Goal: Transaction & Acquisition: Purchase product/service

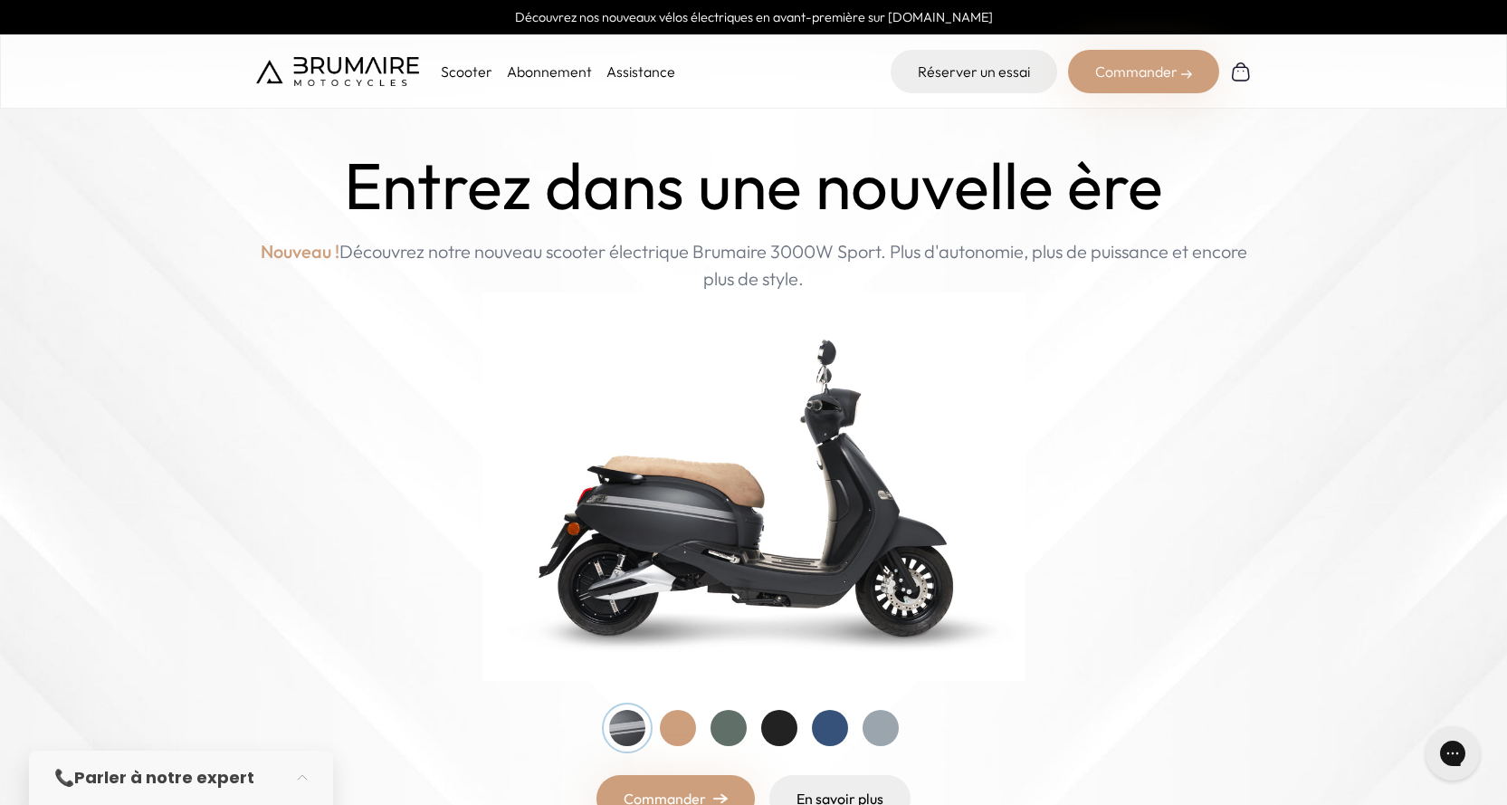
click at [547, 64] on link "Abonnement" at bounding box center [549, 71] width 85 height 18
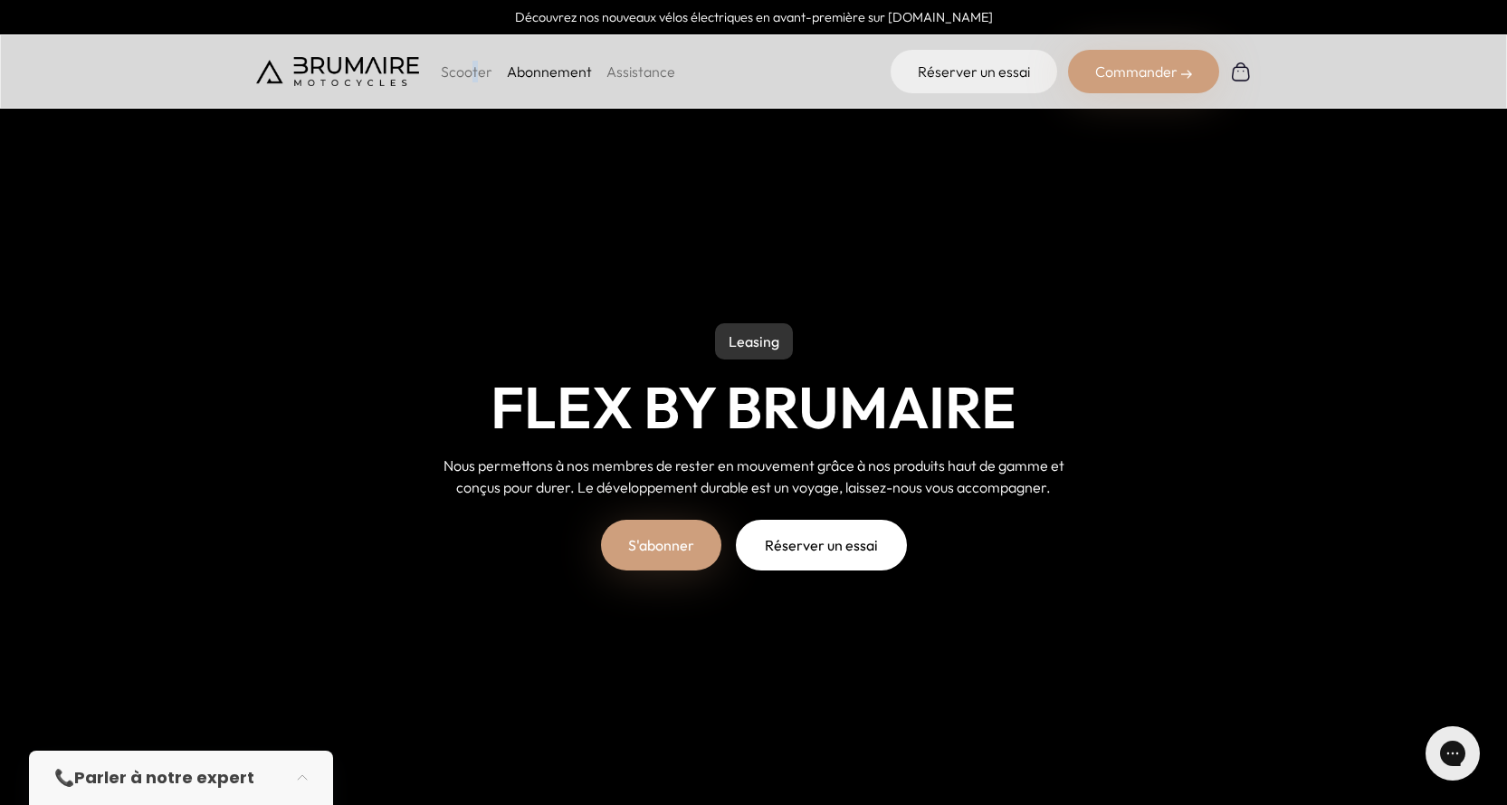
click at [473, 70] on p "Scooter" at bounding box center [467, 72] width 52 height 22
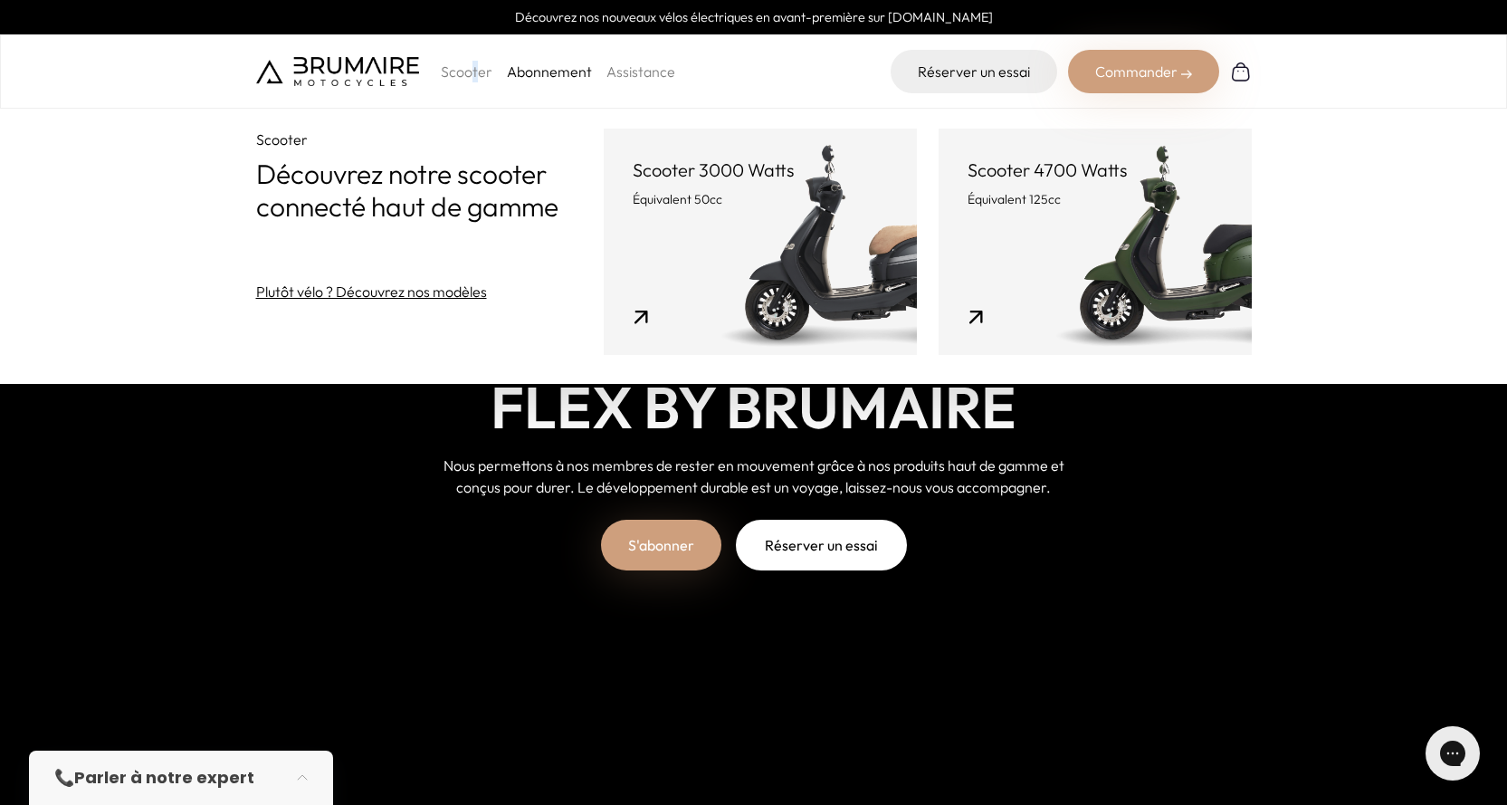
click at [1109, 209] on link "Scooter 4700 Watts Équivalent 125cc" at bounding box center [1094, 242] width 313 height 226
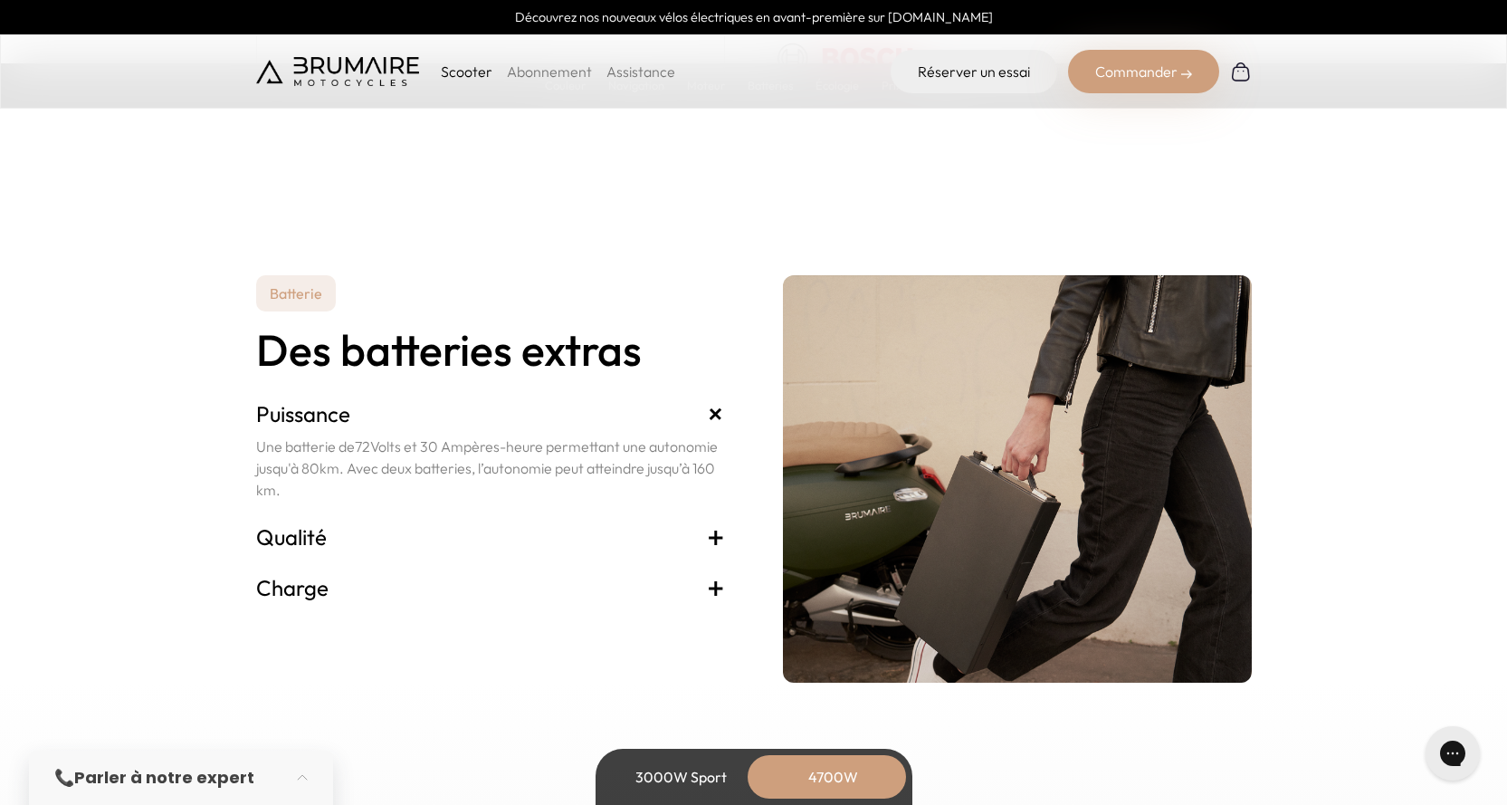
scroll to position [3801, 0]
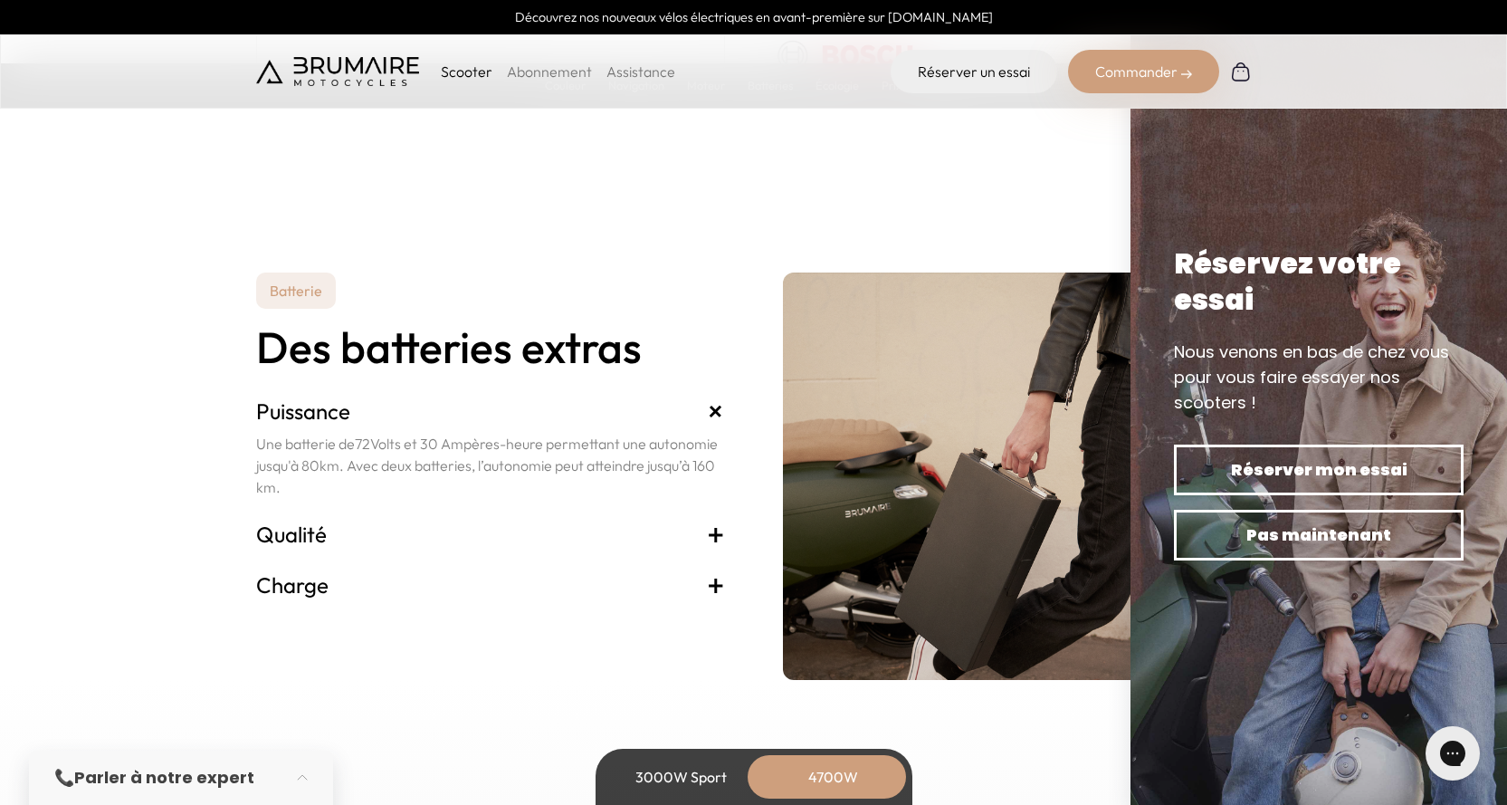
click at [481, 576] on h3 "Charge +" at bounding box center [490, 584] width 469 height 29
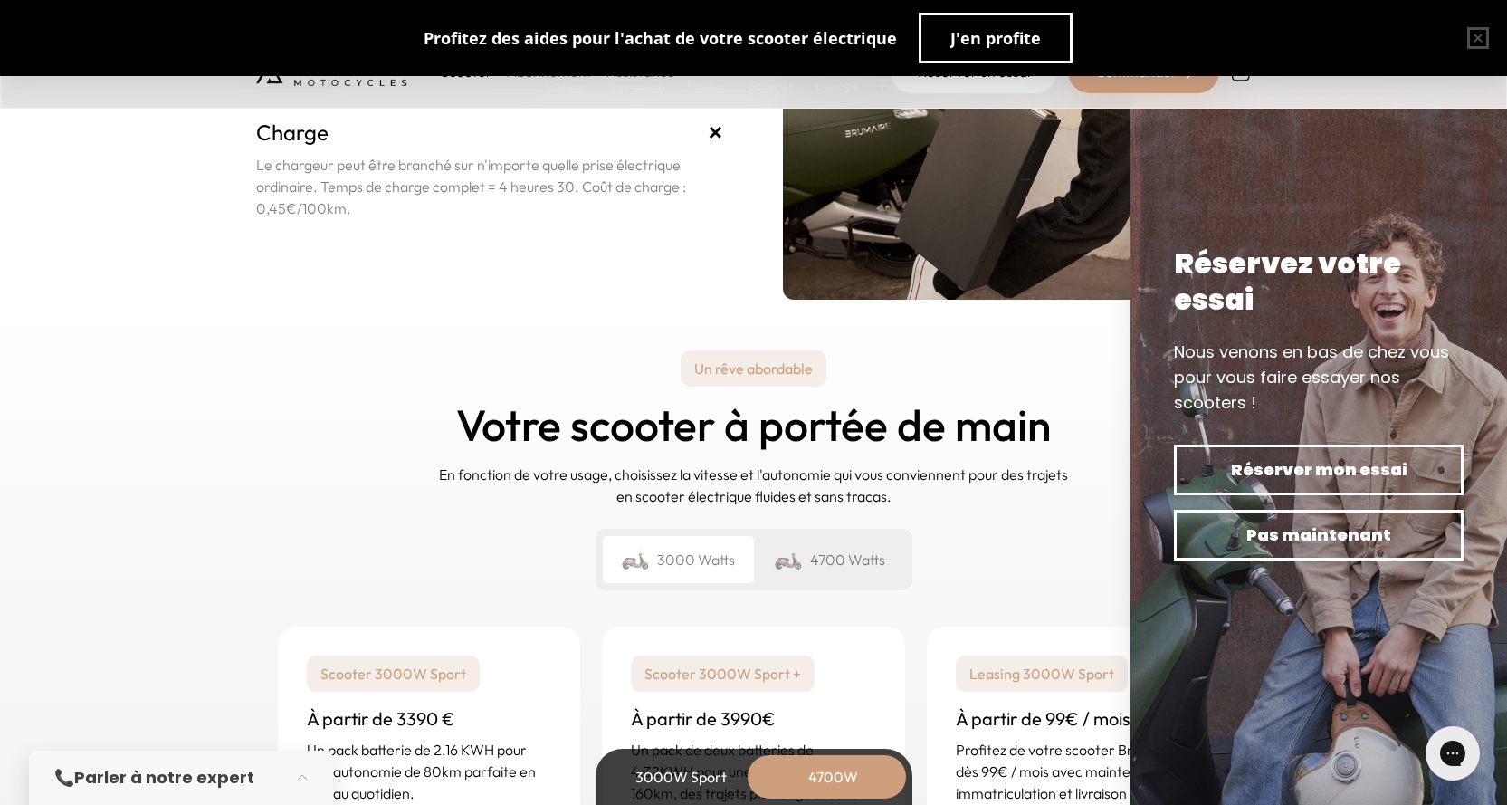
scroll to position [4344, 0]
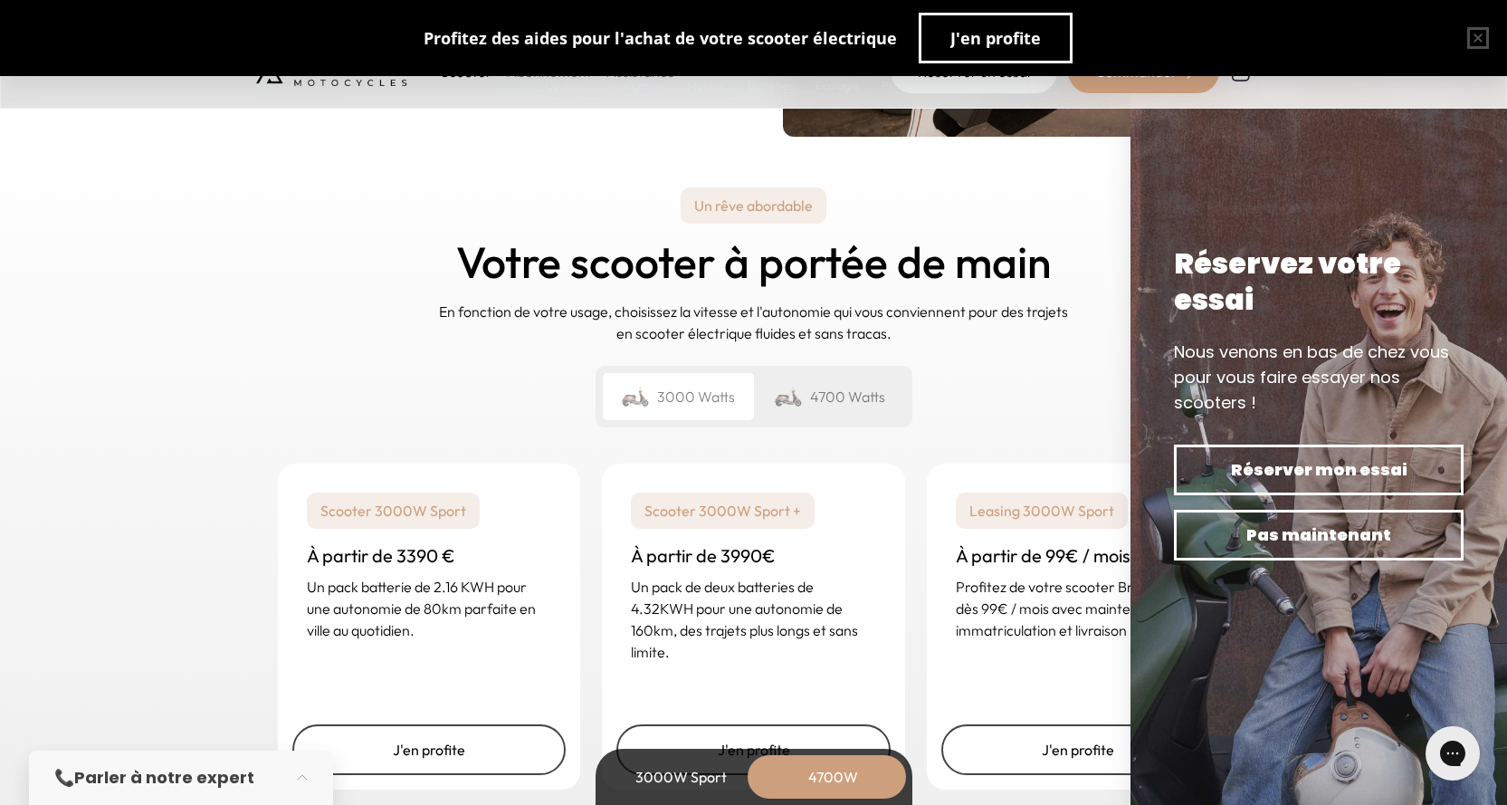
click at [842, 386] on div "4700 Watts" at bounding box center [829, 396] width 151 height 47
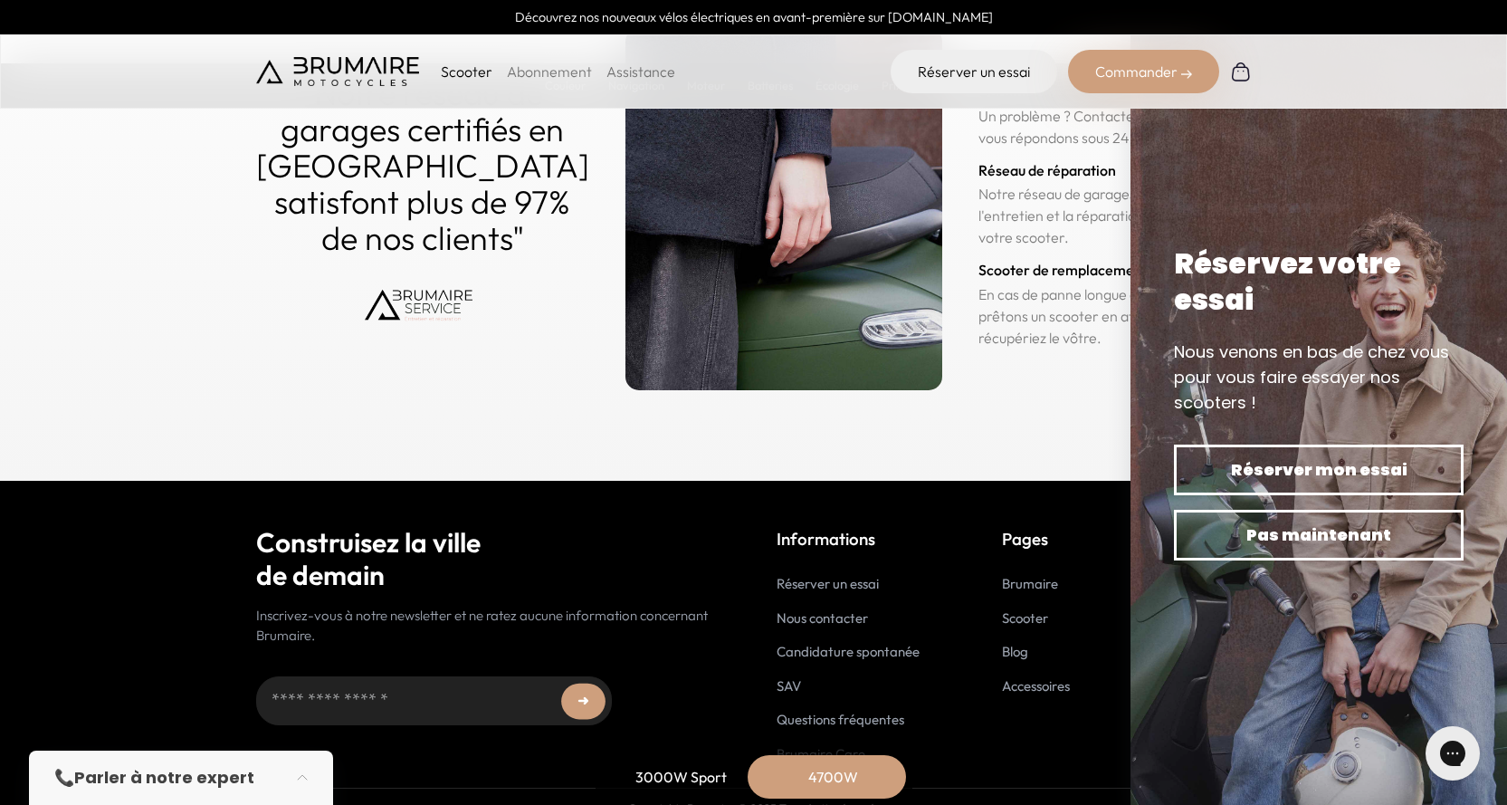
scroll to position [9128, 0]
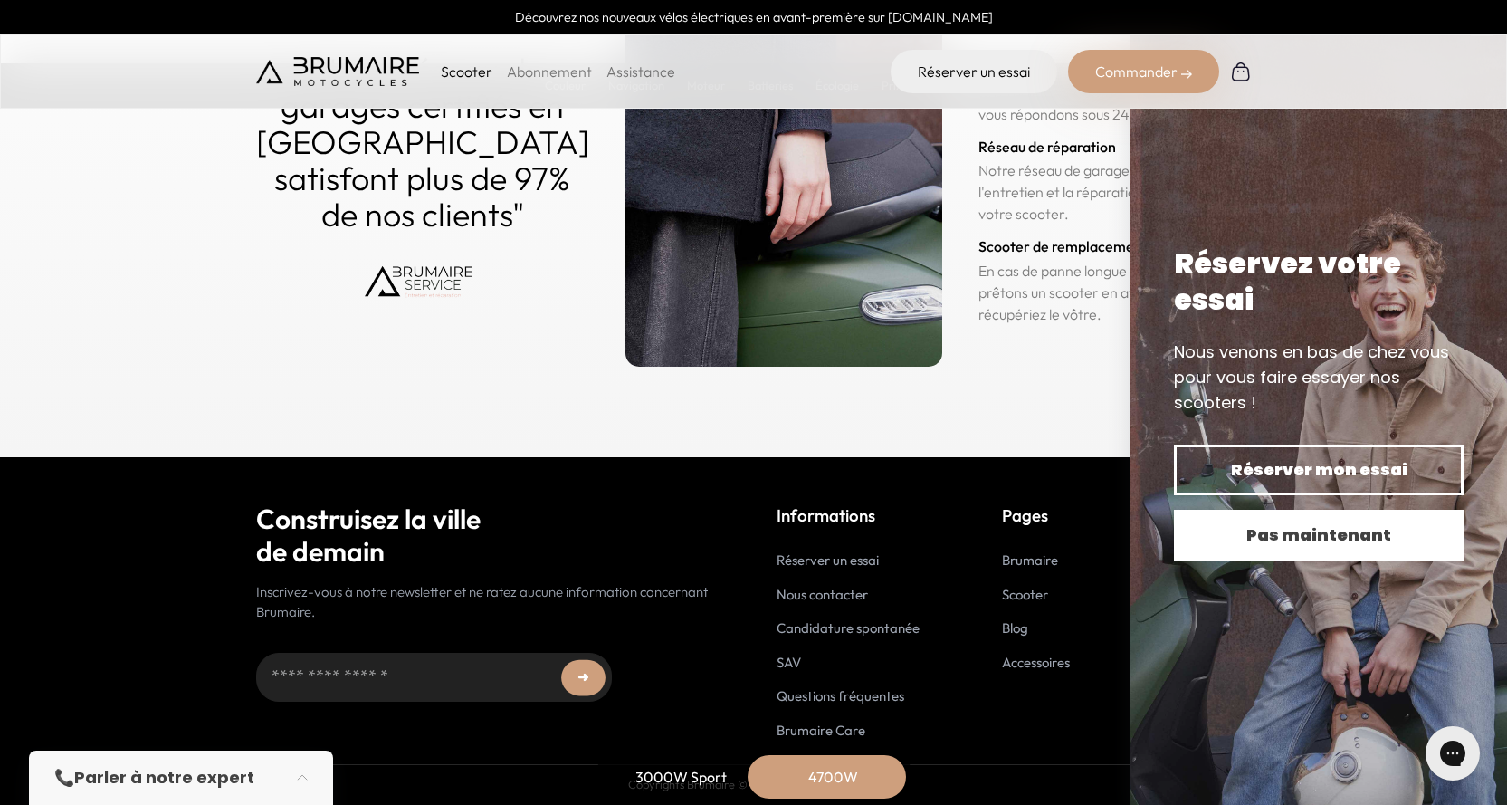
click at [1337, 553] on button "Pas maintenant" at bounding box center [1319, 534] width 290 height 51
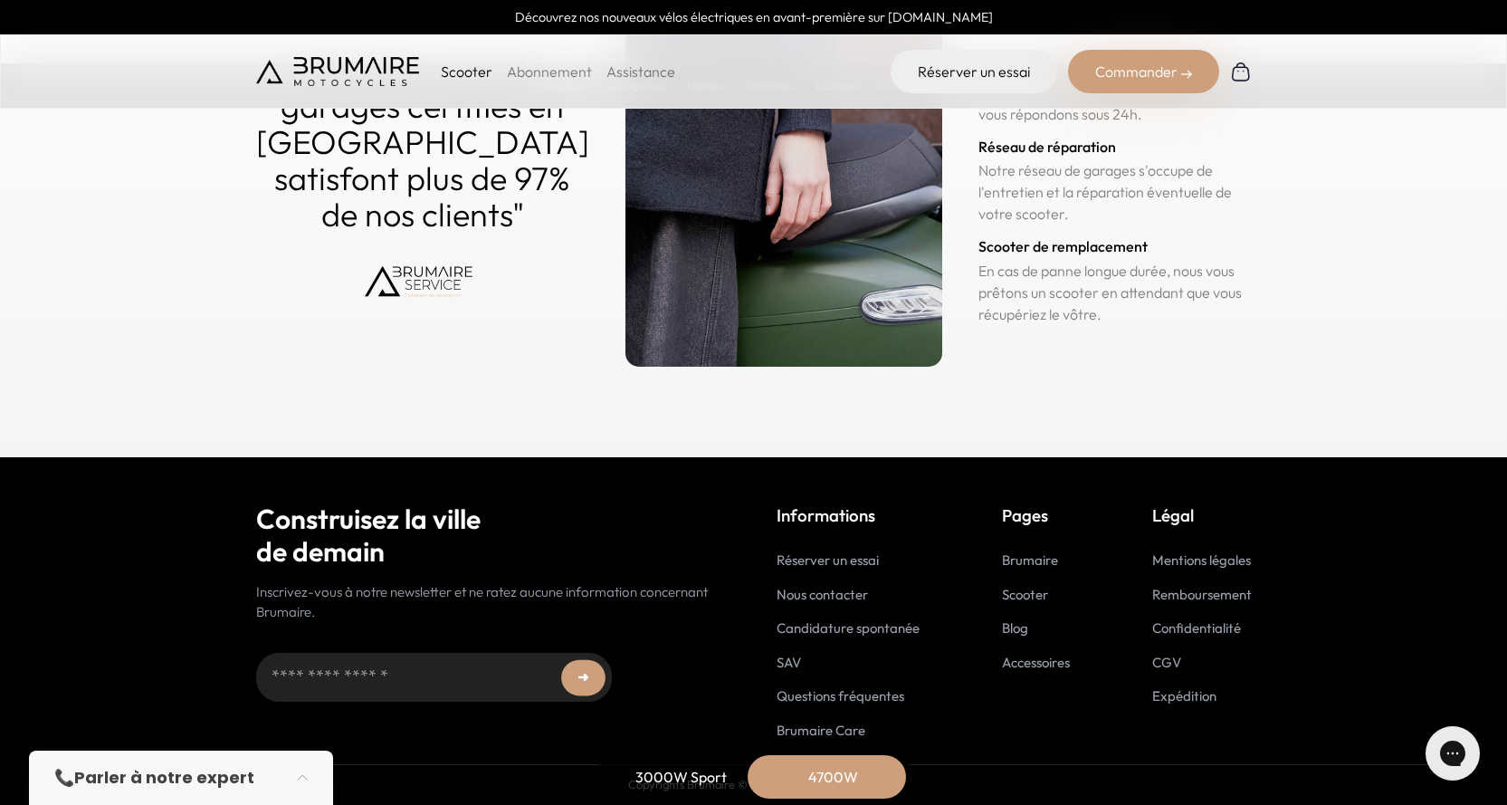
click at [1188, 596] on link "Remboursement" at bounding box center [1202, 594] width 100 height 17
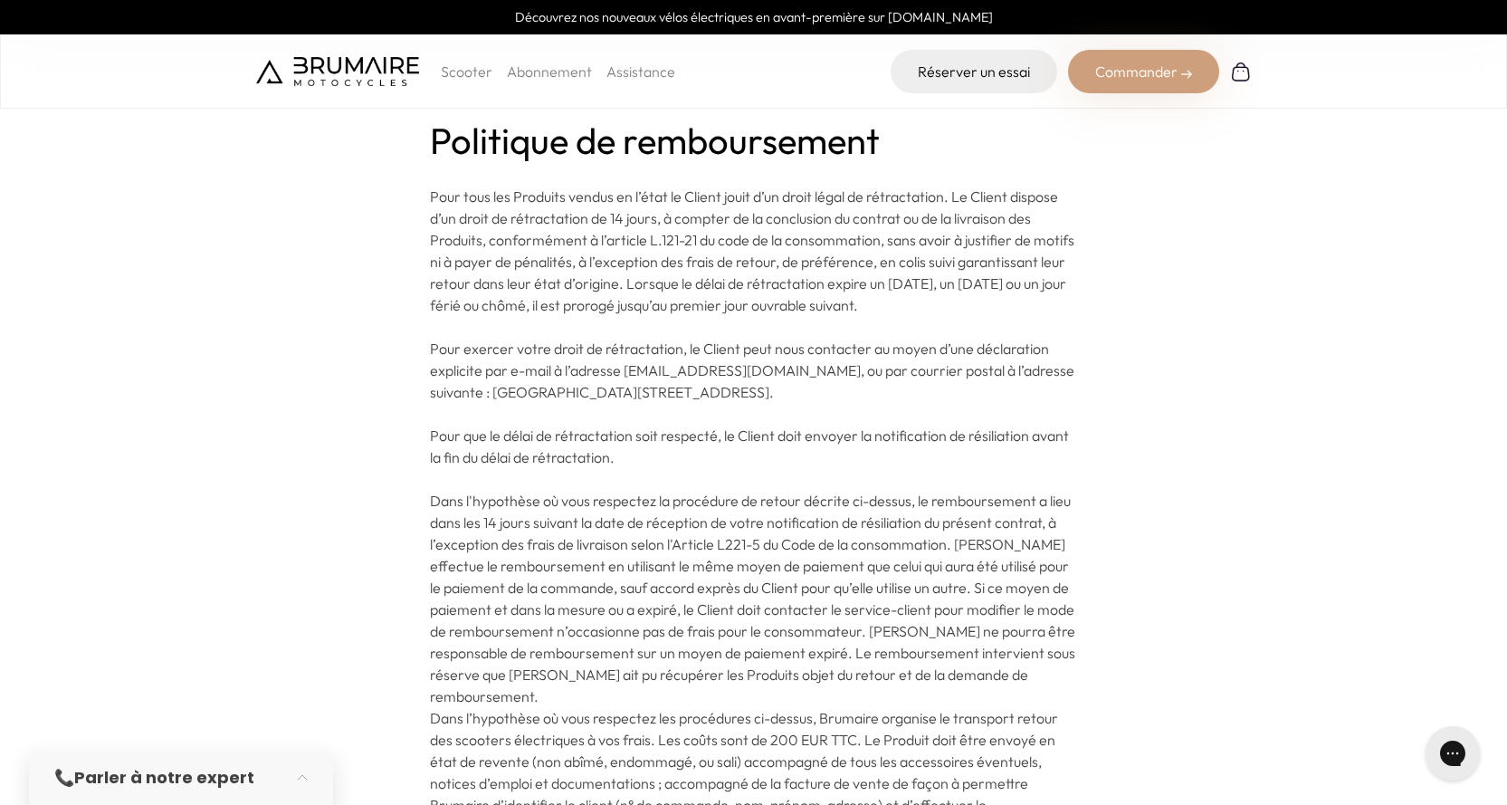
click at [355, 72] on img at bounding box center [337, 71] width 163 height 29
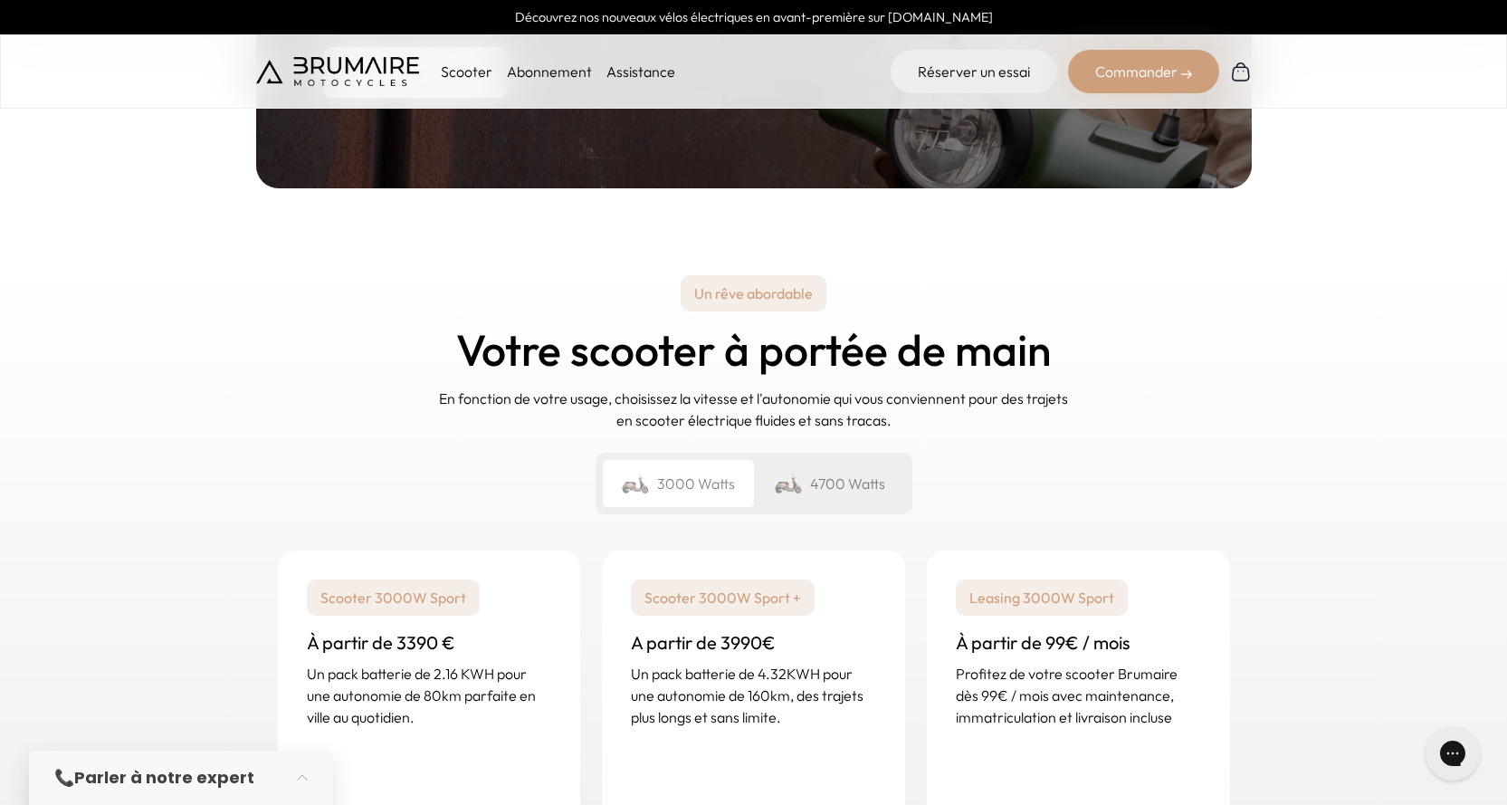
scroll to position [2534, 0]
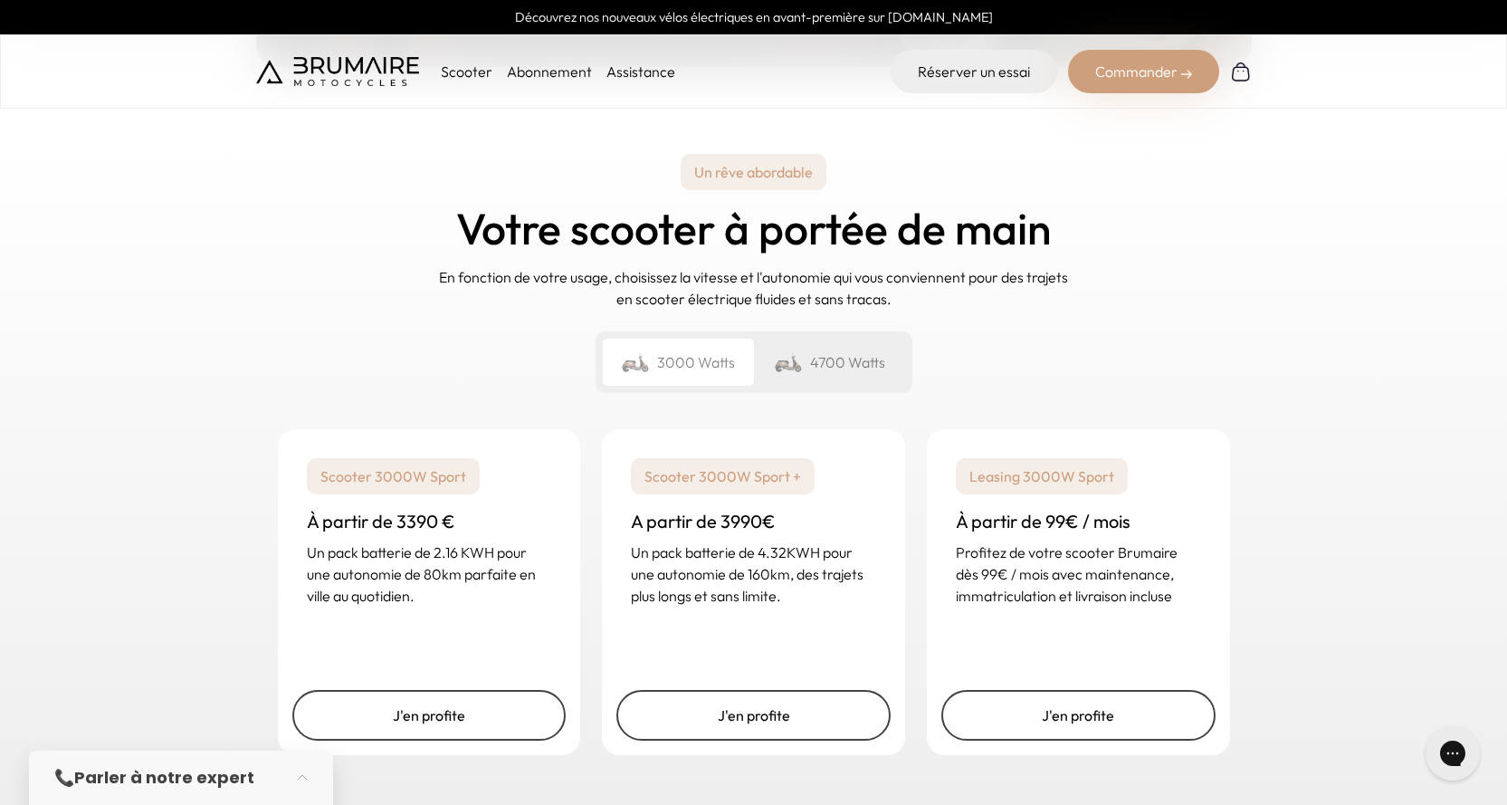
click at [851, 354] on div "4700 Watts" at bounding box center [829, 361] width 151 height 47
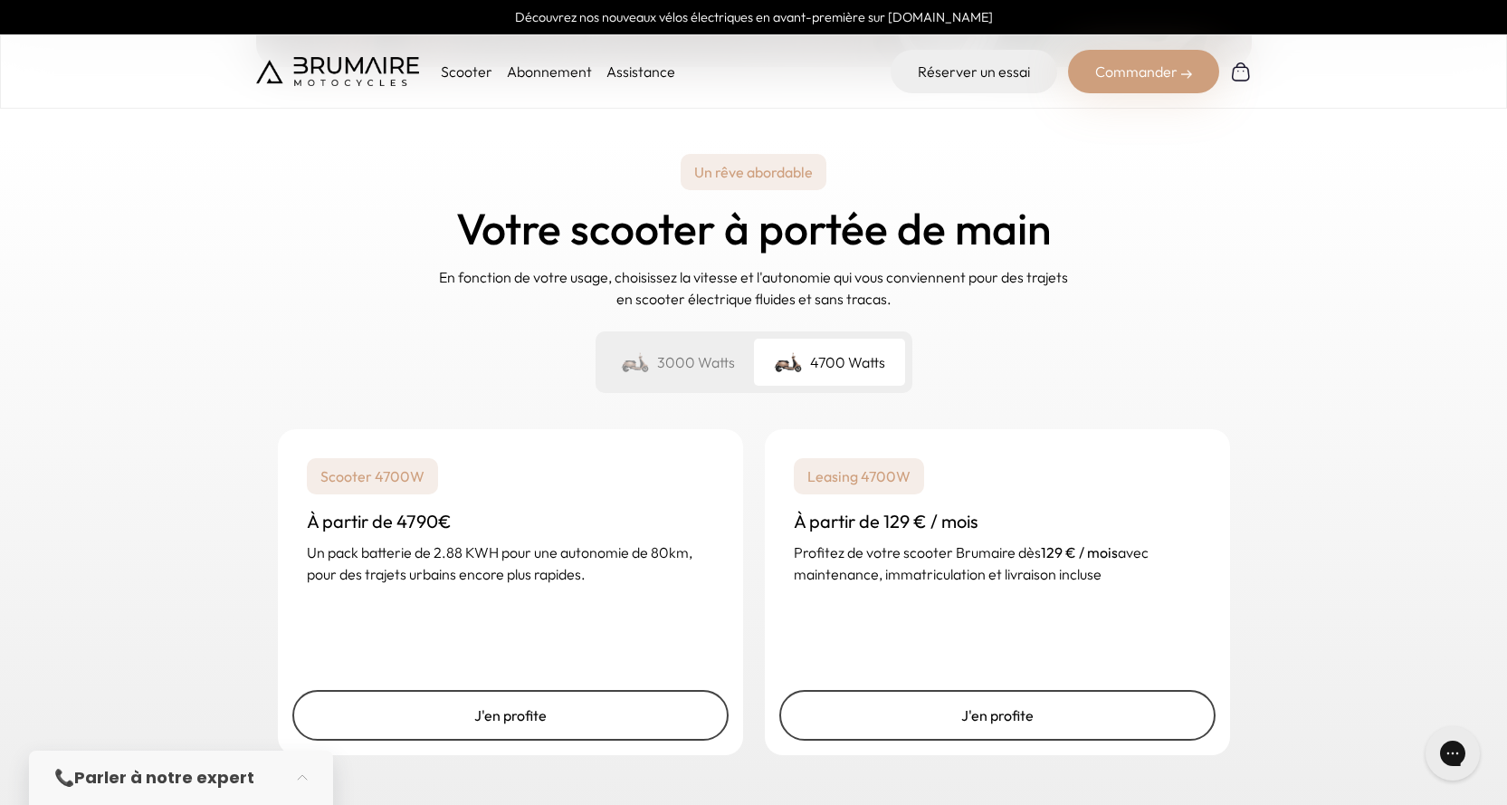
click at [702, 351] on div "3000 Watts" at bounding box center [678, 361] width 151 height 47
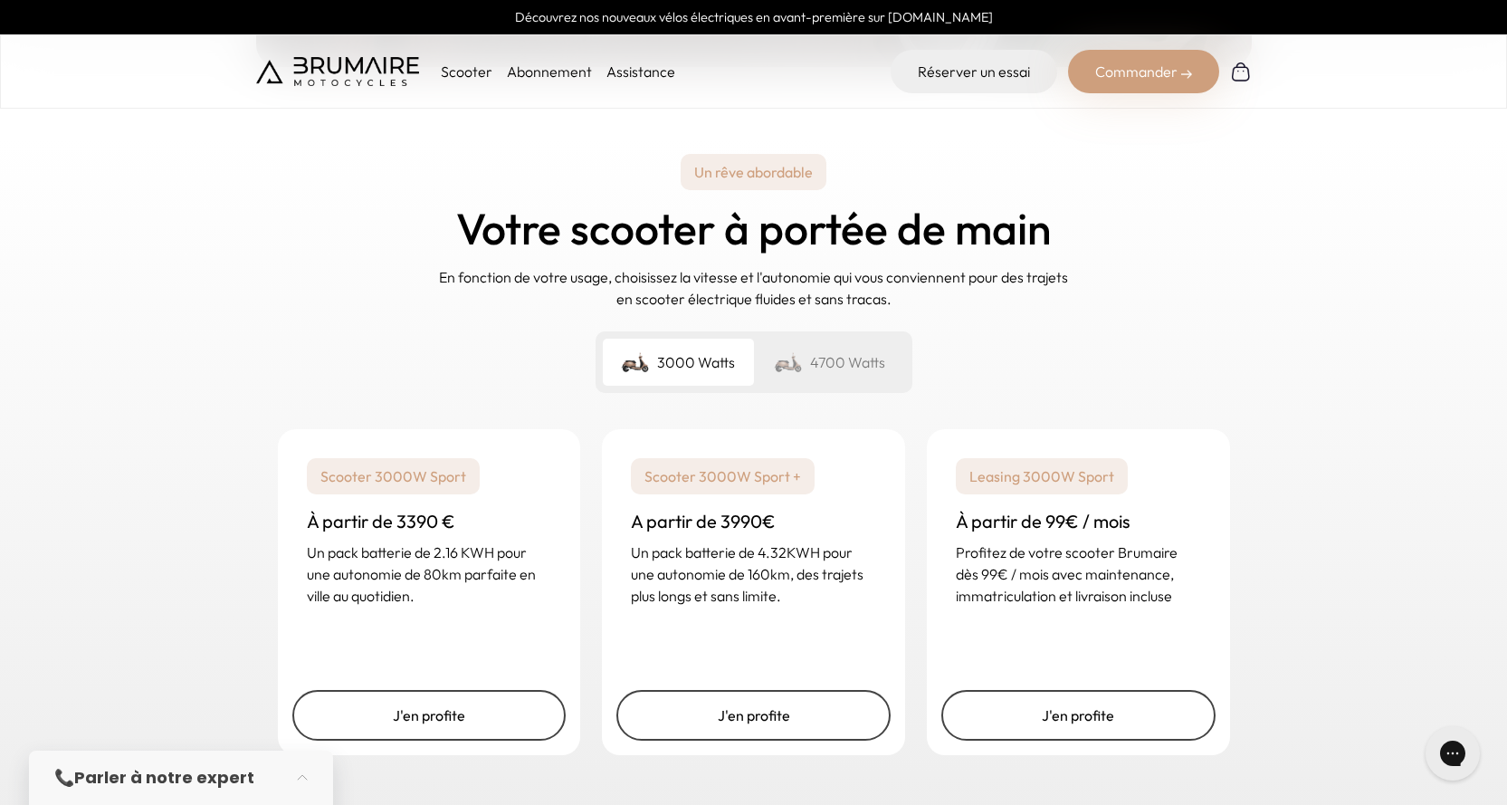
click at [835, 297] on div "Un rêve abordable Votre scooter à portée de main En fonction de votre usage, ch…" at bounding box center [753, 273] width 995 height 269
click at [835, 338] on div "4700 Watts" at bounding box center [829, 361] width 151 height 47
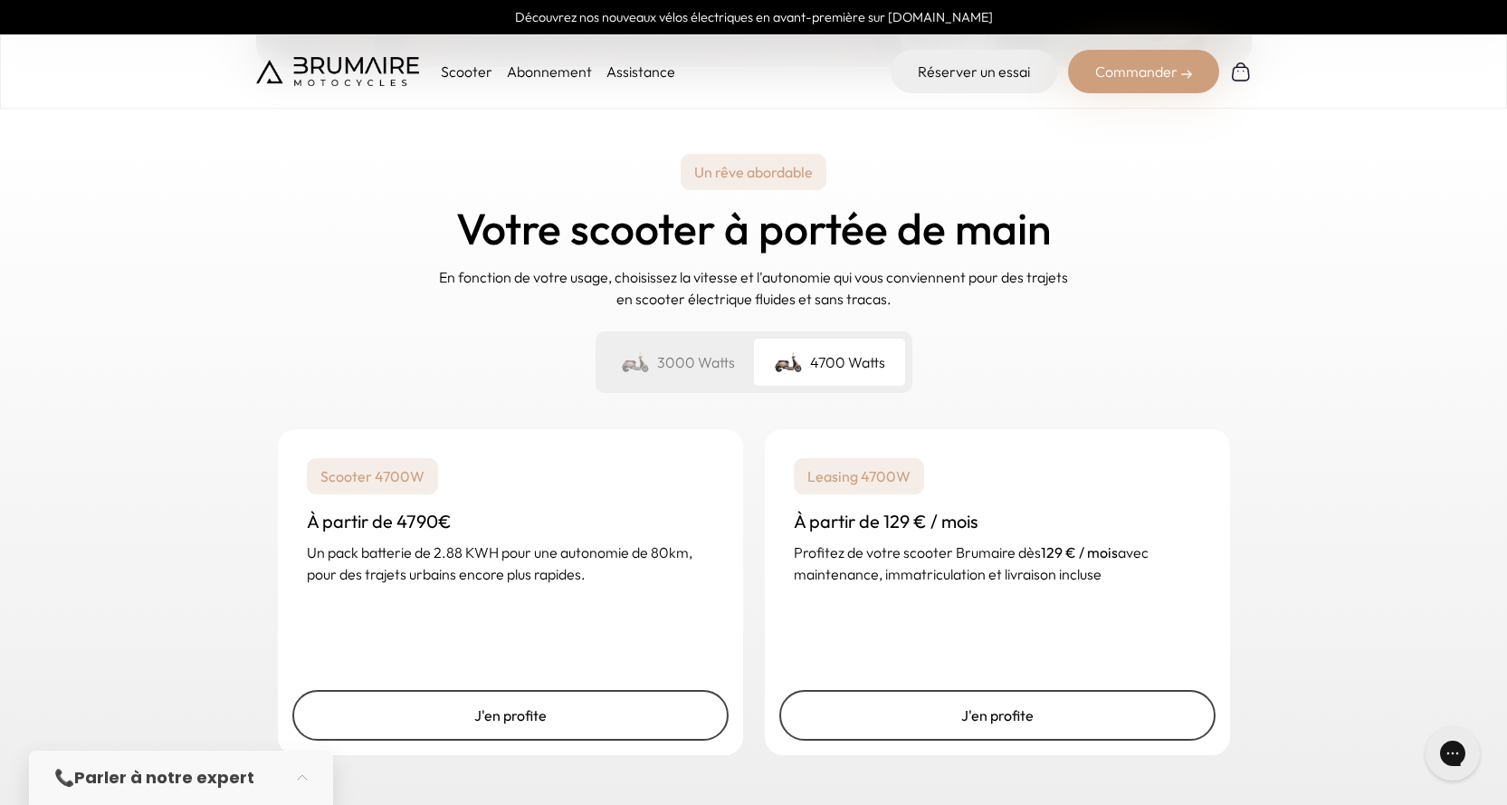
click at [694, 338] on div "3000 Watts" at bounding box center [678, 361] width 151 height 47
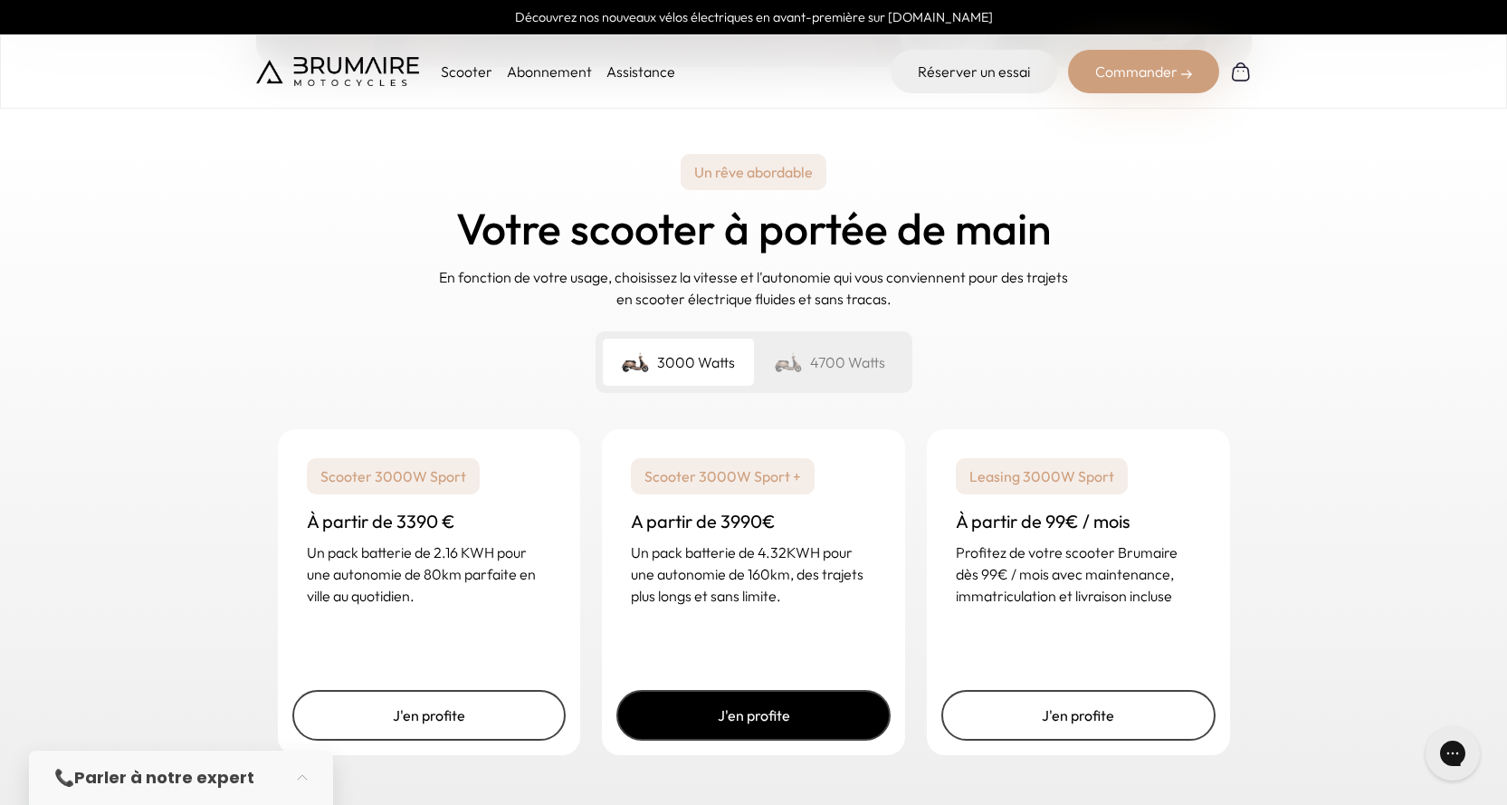
click at [841, 690] on link "J'en profite" at bounding box center [753, 715] width 274 height 51
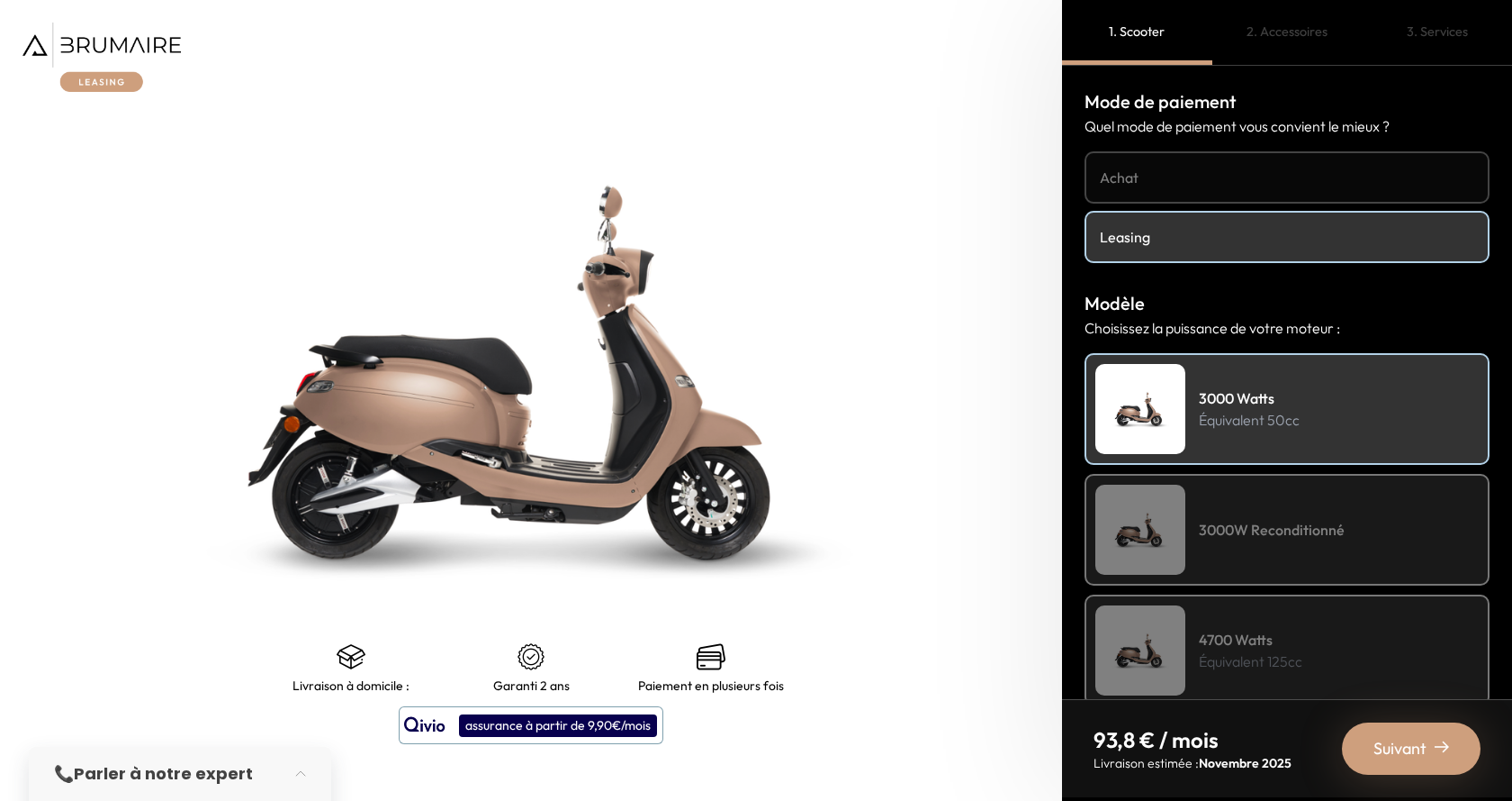
click at [1118, 539] on img at bounding box center [1140, 529] width 90 height 90
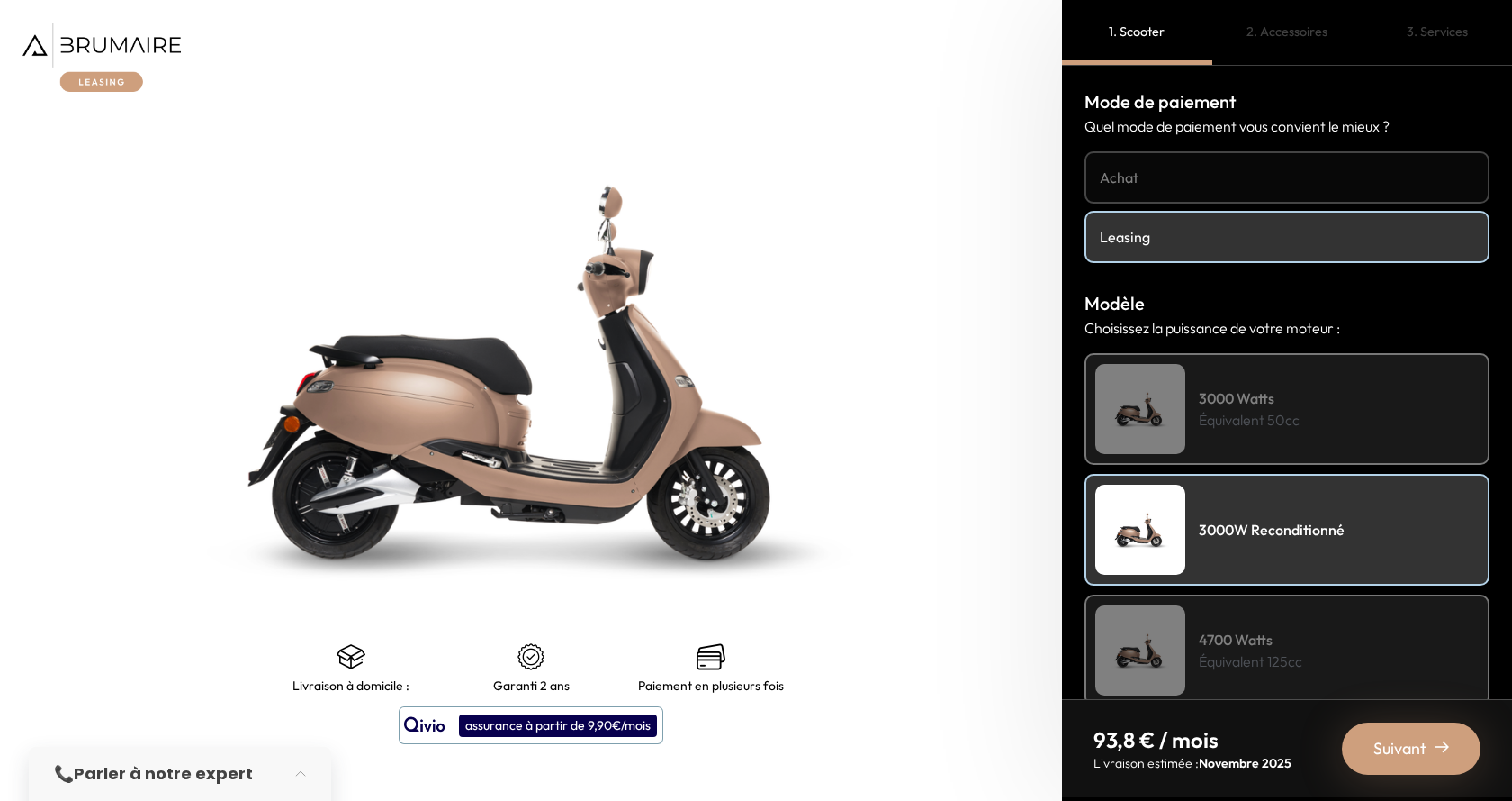
click at [1127, 641] on img at bounding box center [1140, 650] width 90 height 90
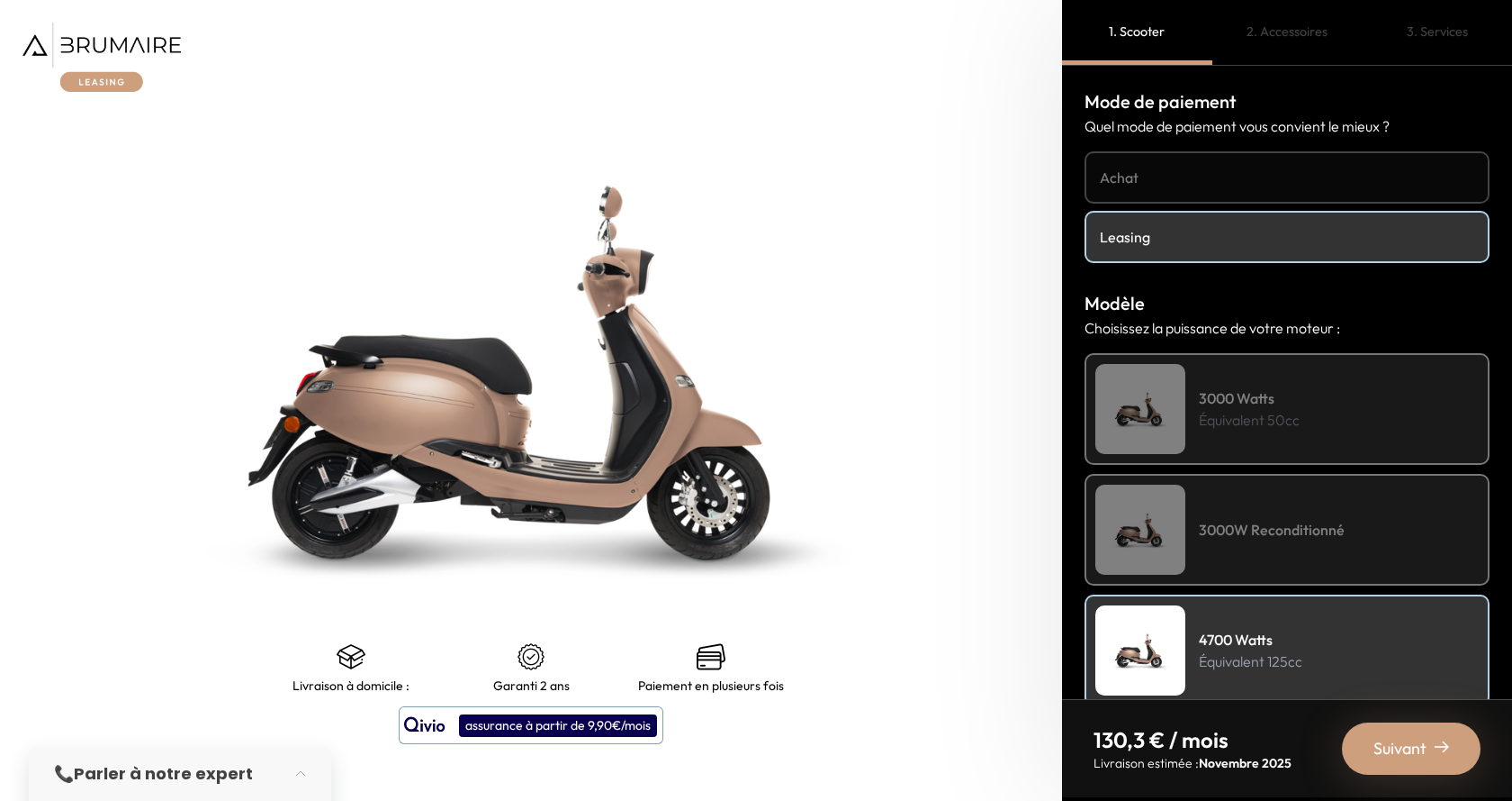
click at [1135, 384] on img at bounding box center [1140, 409] width 90 height 90
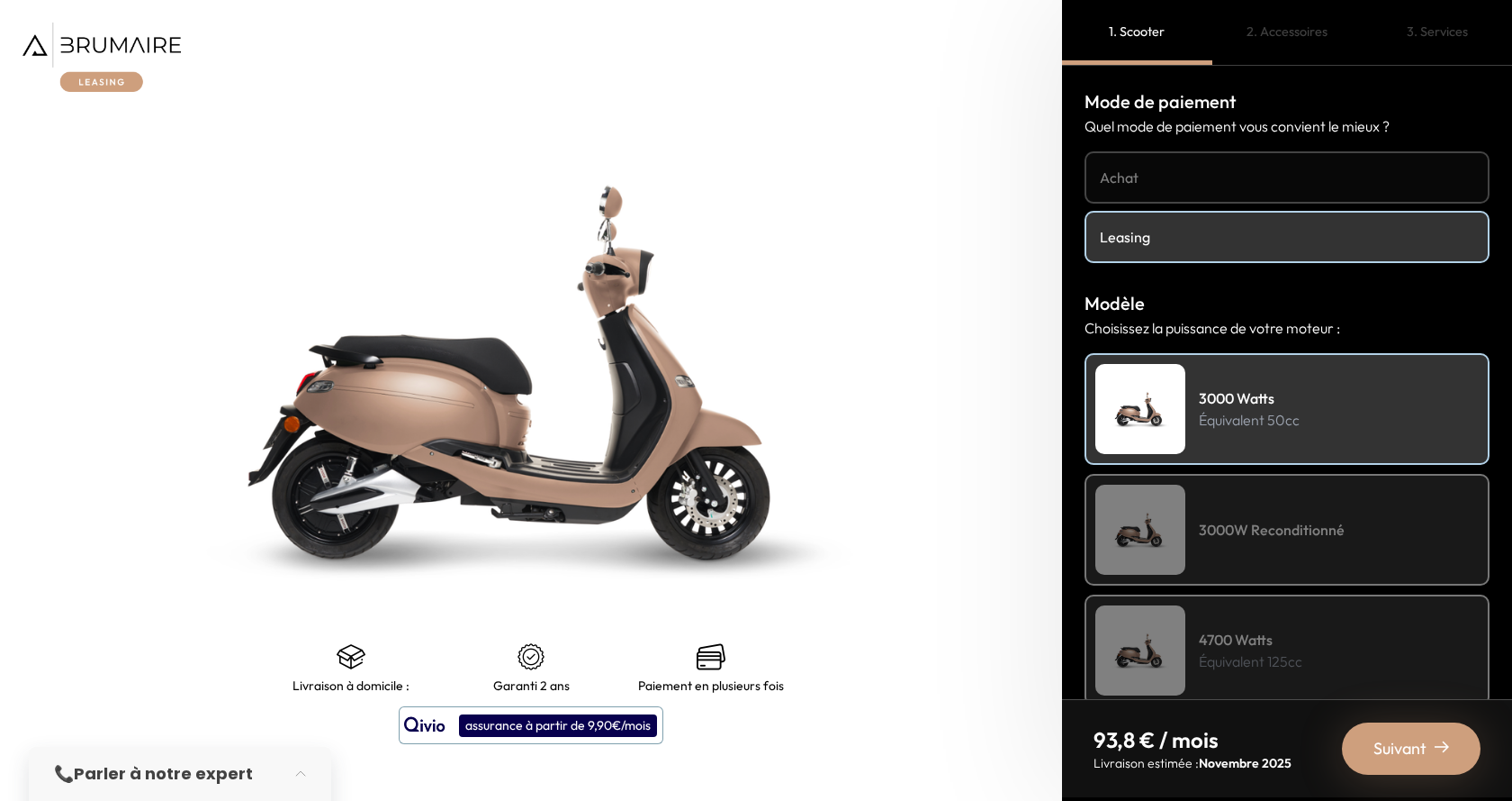
click at [1147, 187] on h4 "Achat" at bounding box center [1287, 177] width 374 height 22
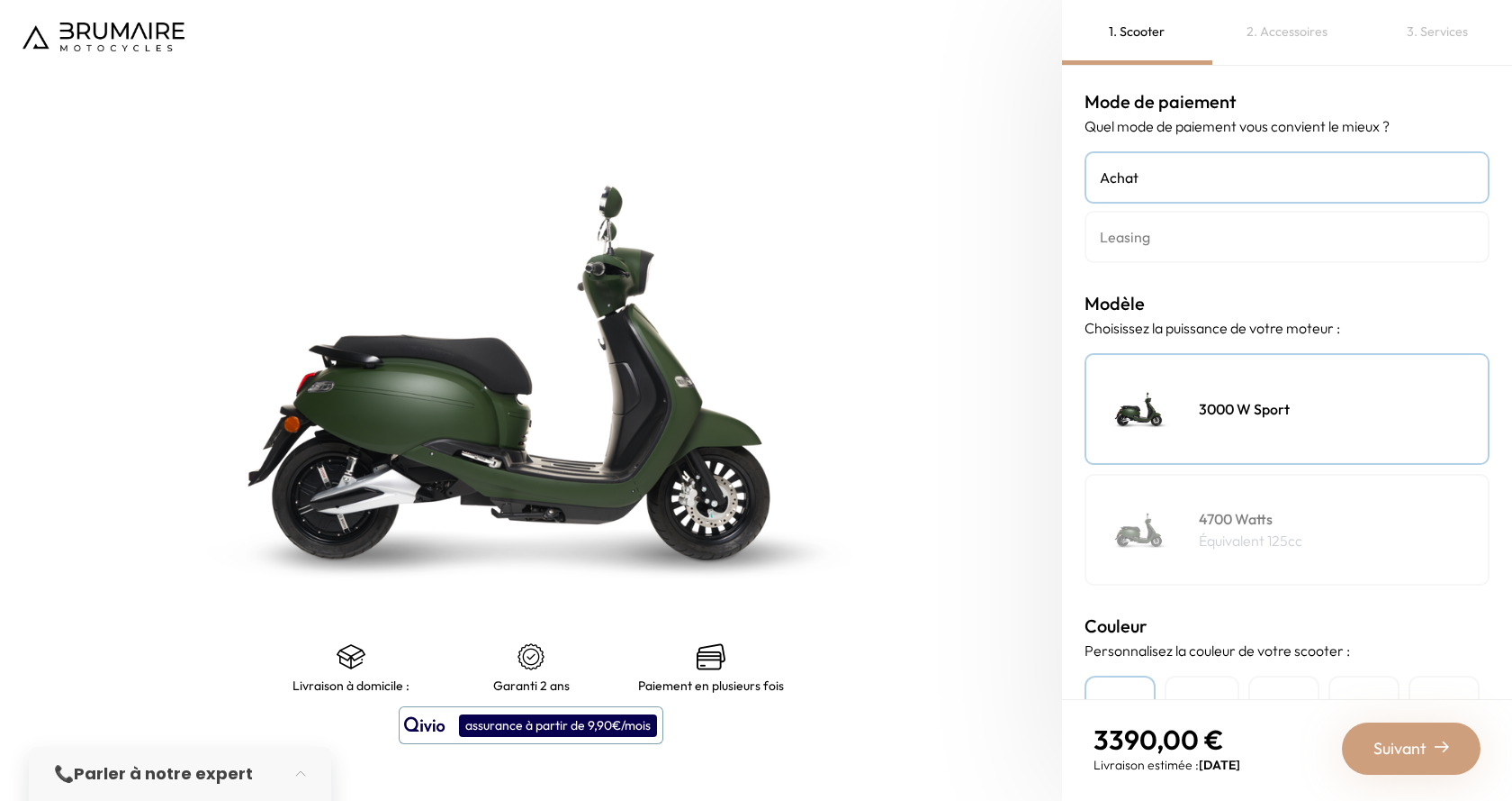
click at [1160, 517] on img at bounding box center [1140, 529] width 90 height 90
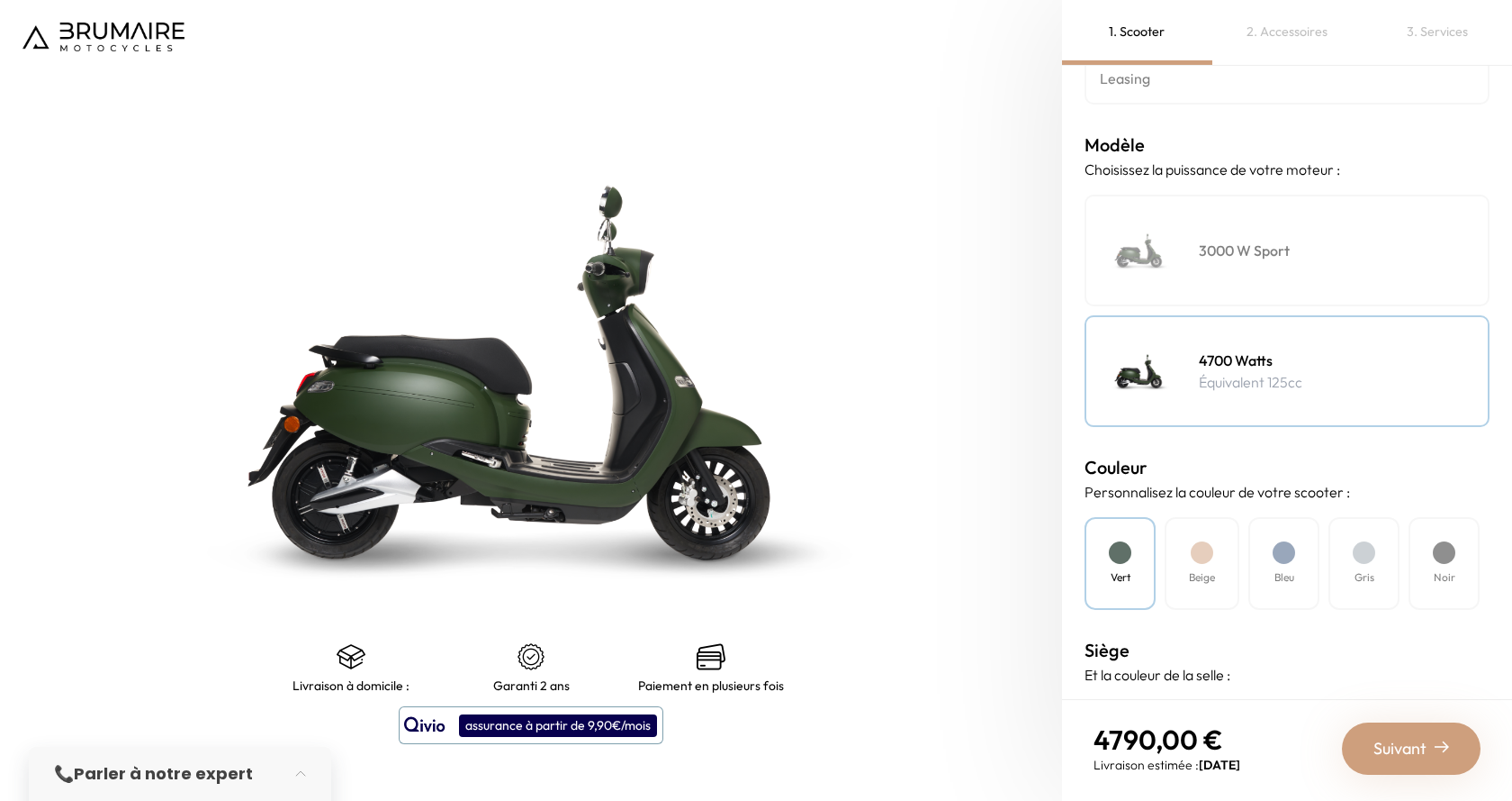
scroll to position [180, 0]
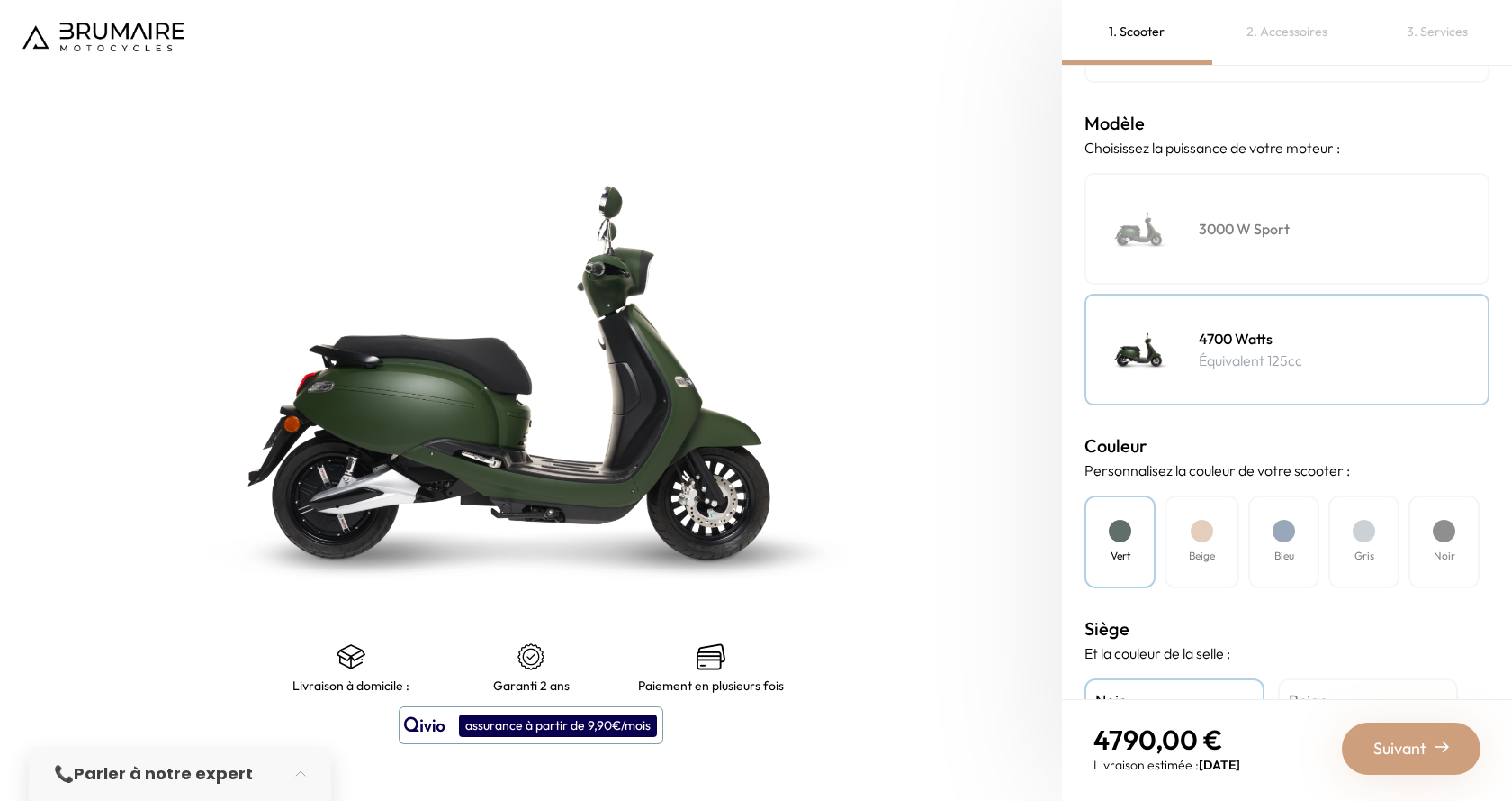
click at [1215, 533] on div "Beige" at bounding box center [1202, 541] width 75 height 93
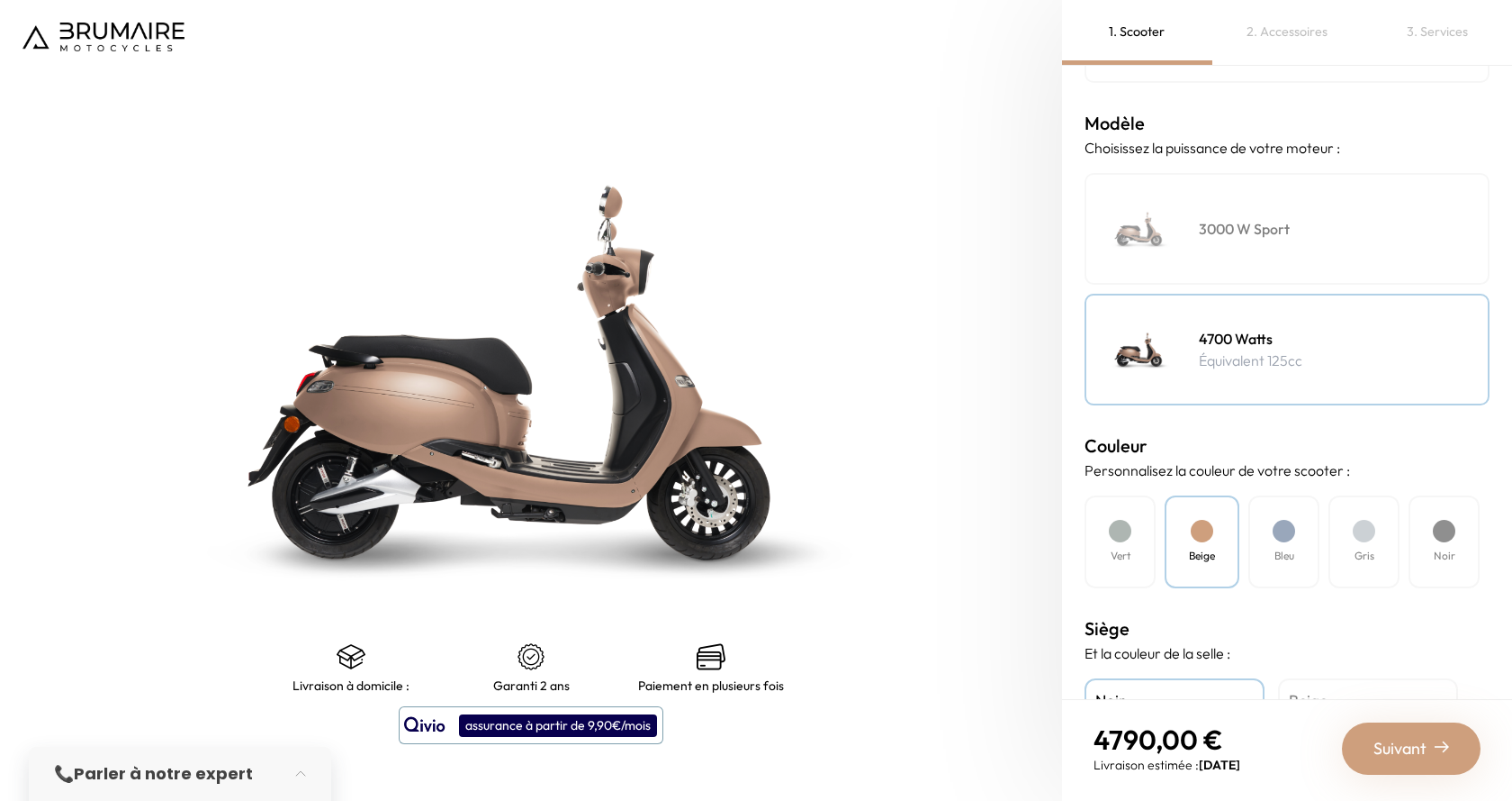
click at [1280, 537] on div at bounding box center [1284, 530] width 23 height 23
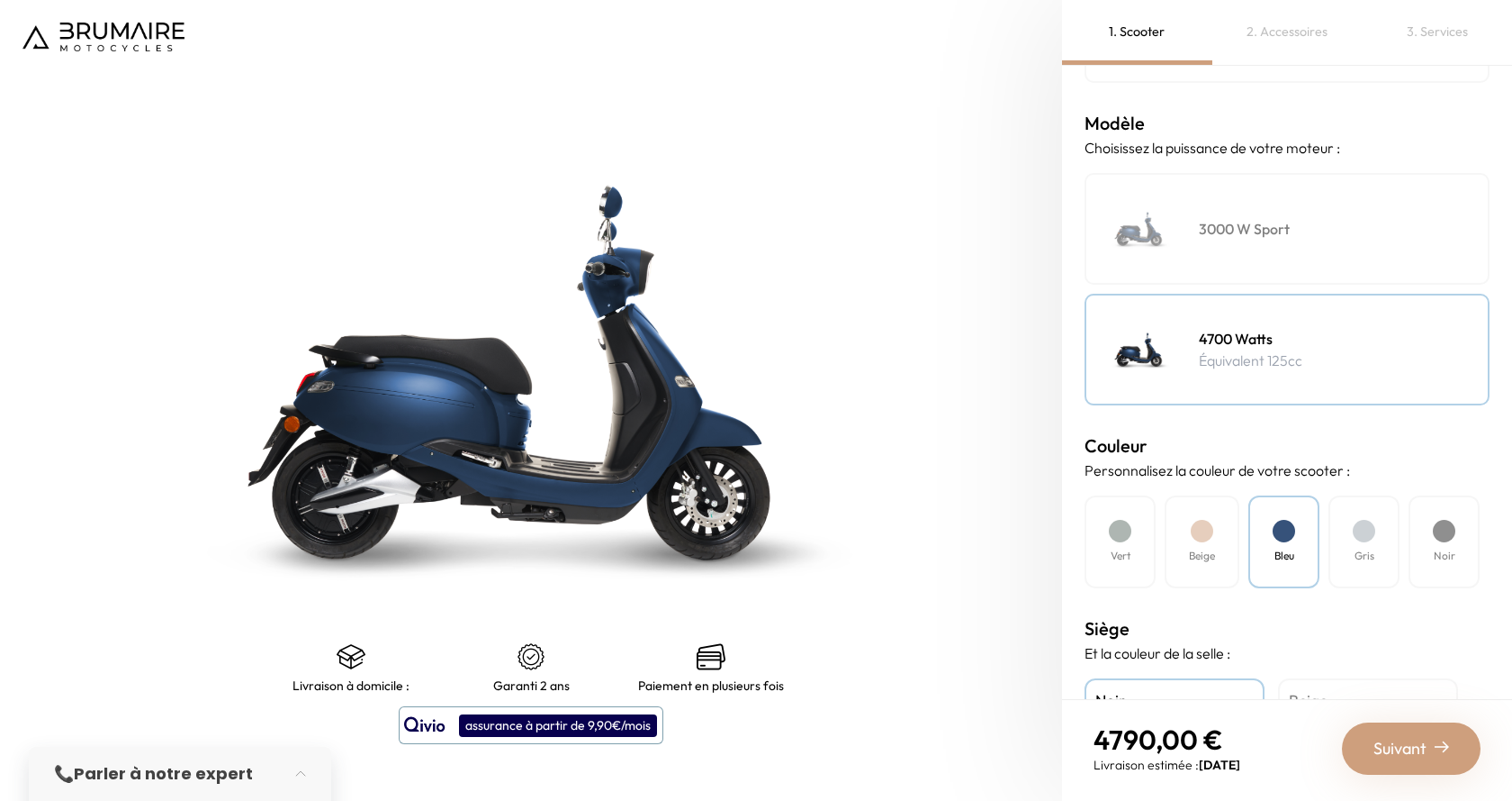
click at [1360, 544] on div "Gris" at bounding box center [1364, 541] width 71 height 93
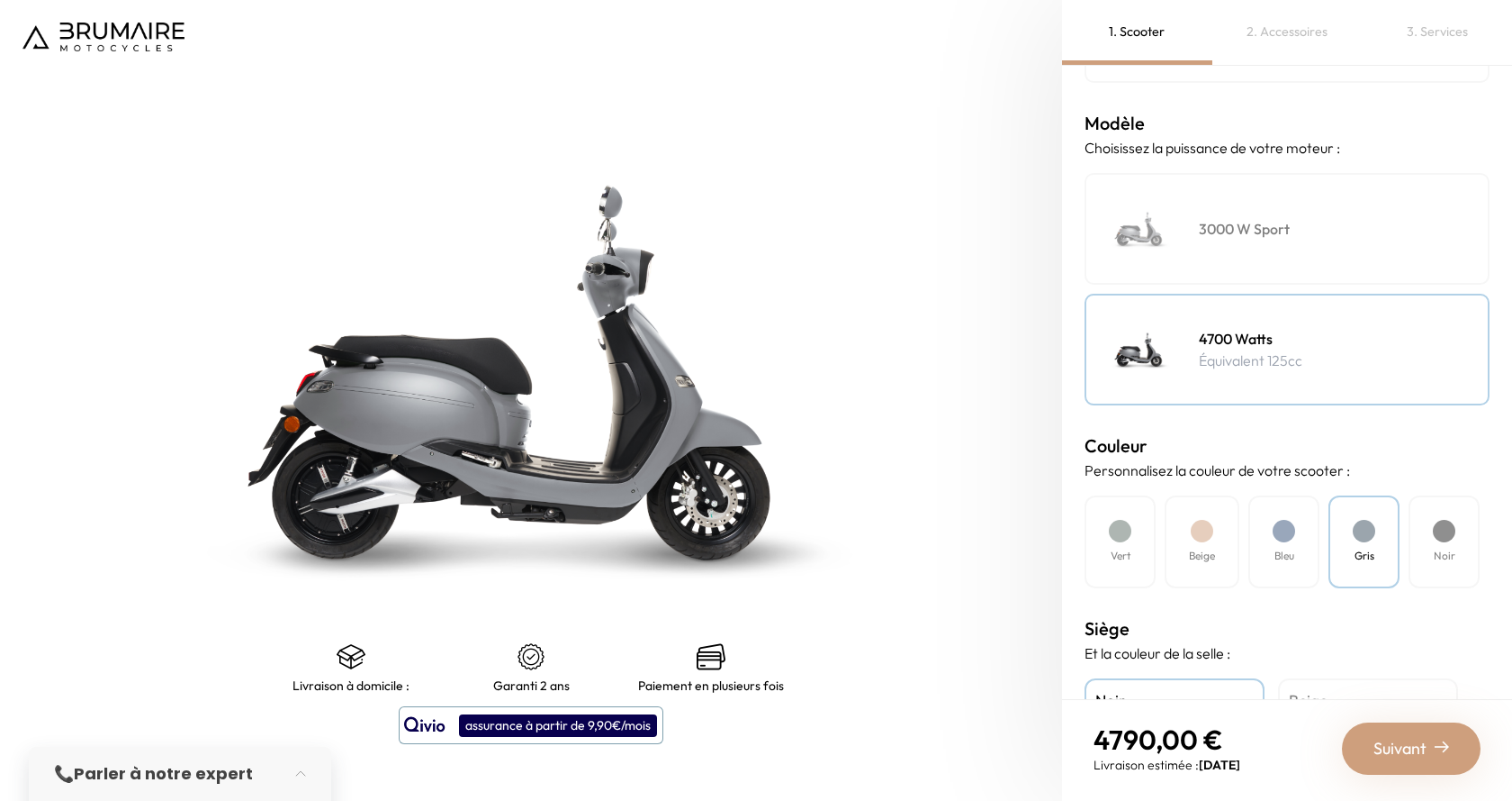
click at [1425, 539] on div "Noir" at bounding box center [1443, 541] width 71 height 93
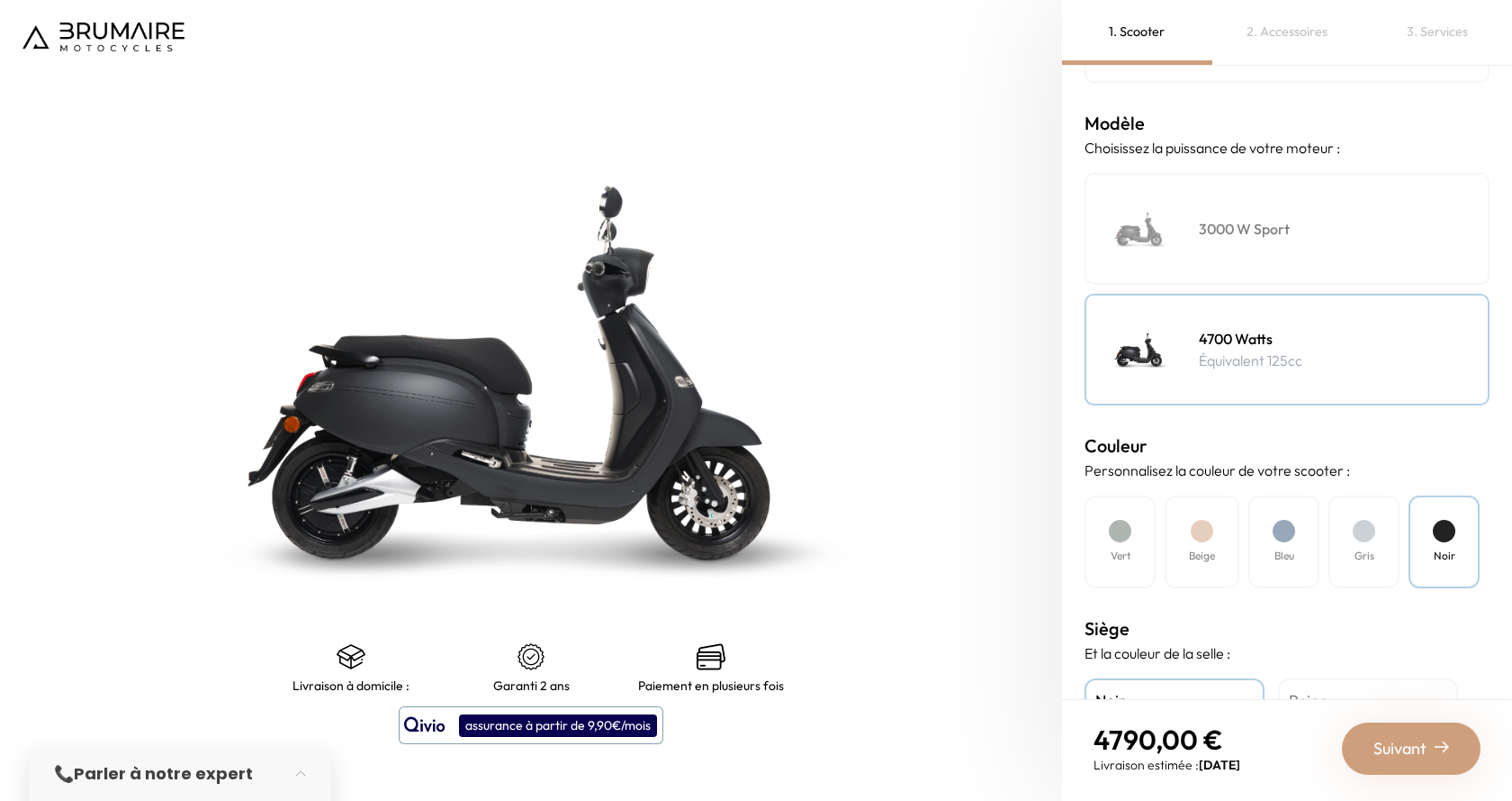
click at [697, 678] on p "Paiement en plusieurs fois" at bounding box center [711, 685] width 146 height 14
click at [701, 686] on p "Paiement en plusieurs fois" at bounding box center [711, 685] width 146 height 14
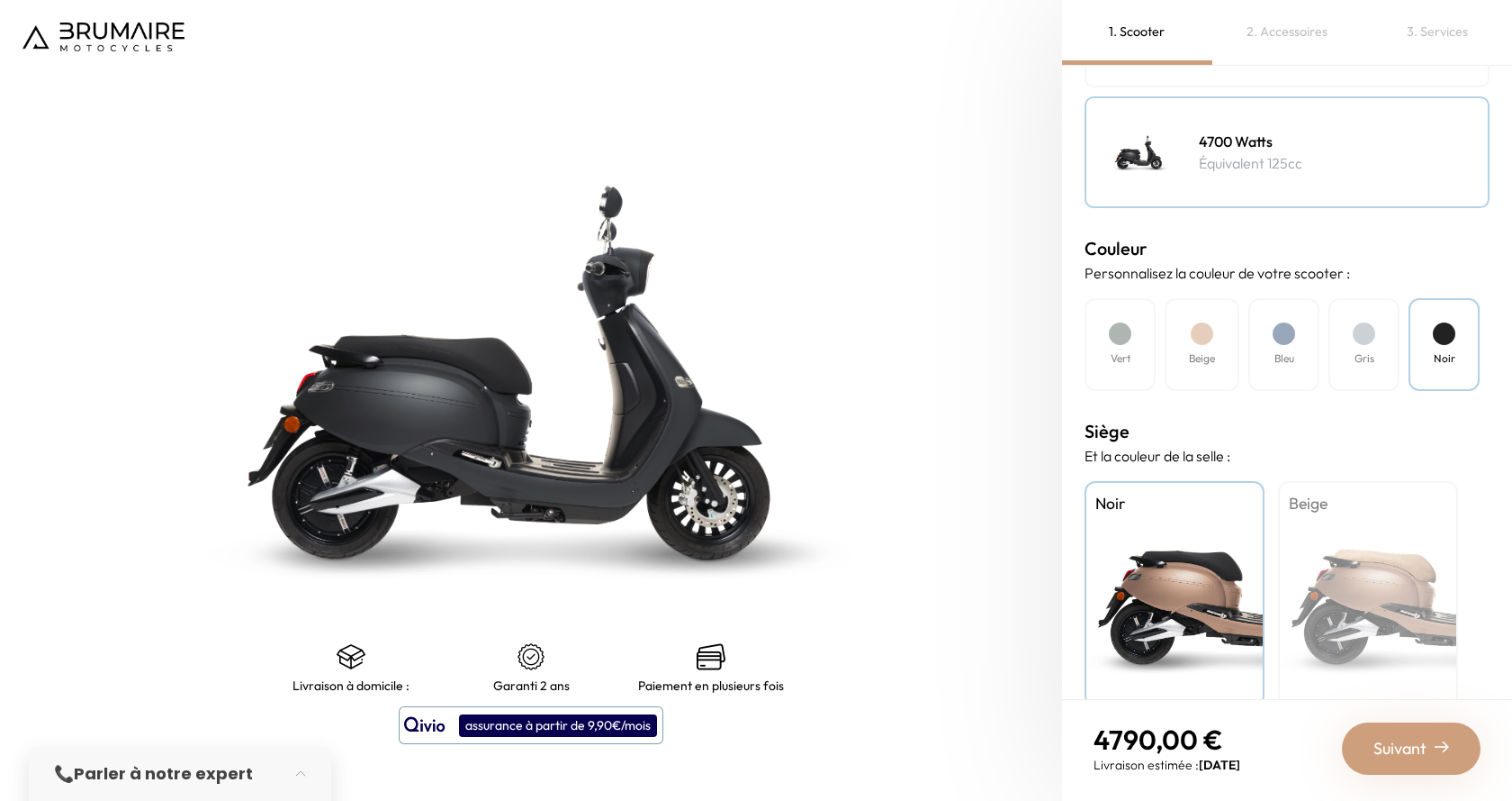
scroll to position [407, 0]
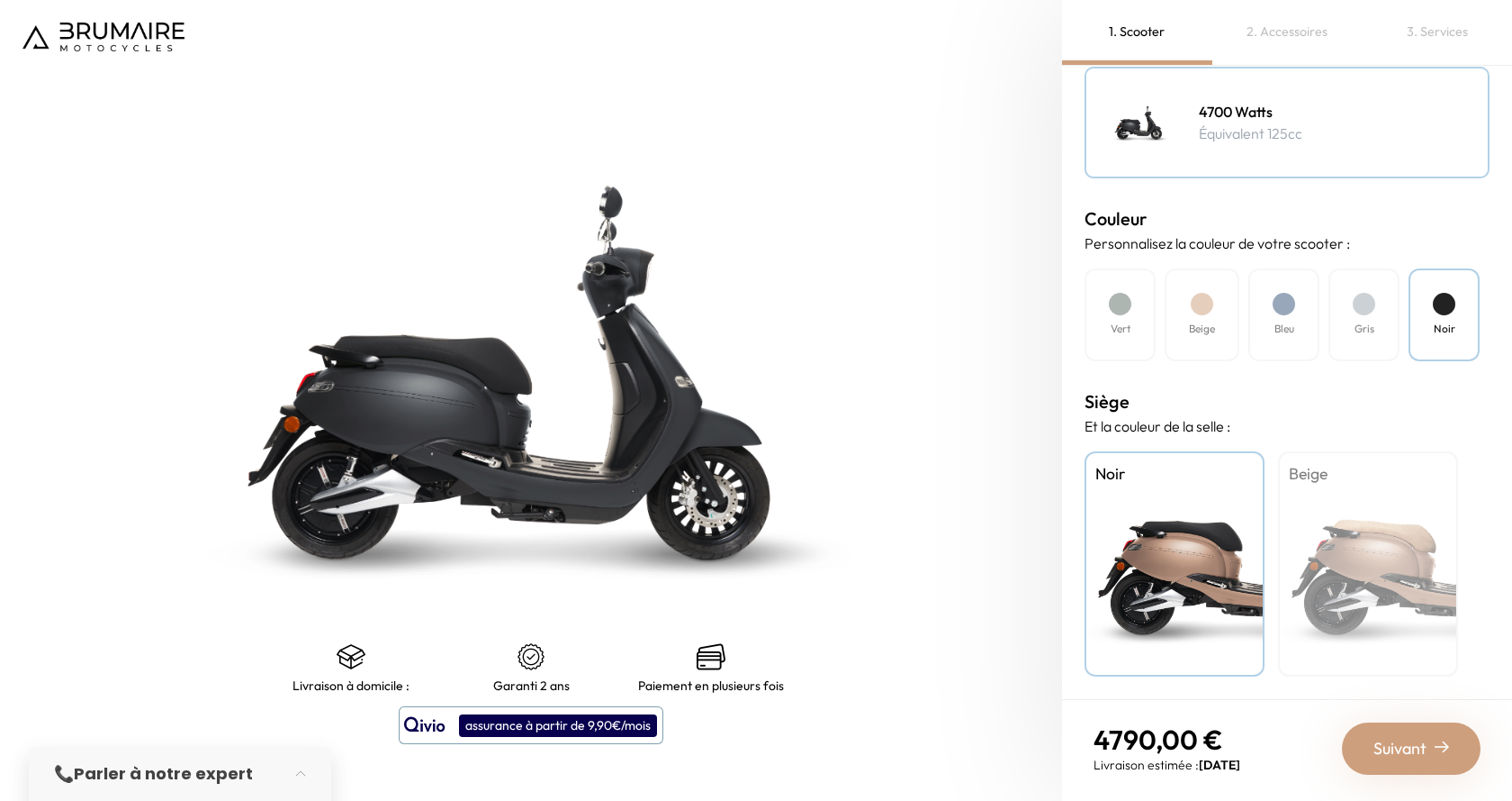
click at [1344, 612] on div "Beige" at bounding box center [1368, 563] width 180 height 225
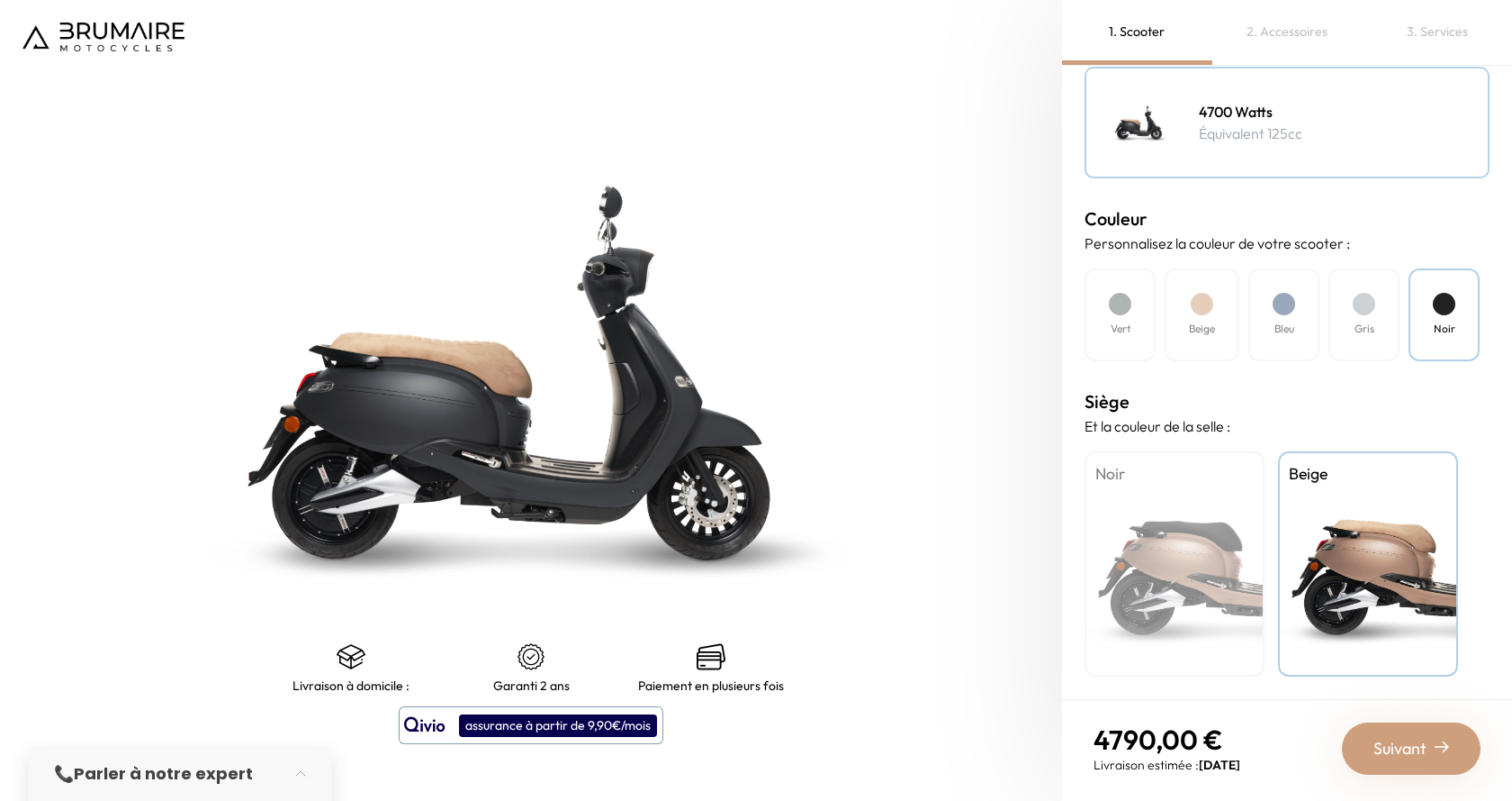
click at [1209, 603] on div "Noir" at bounding box center [1174, 563] width 180 height 225
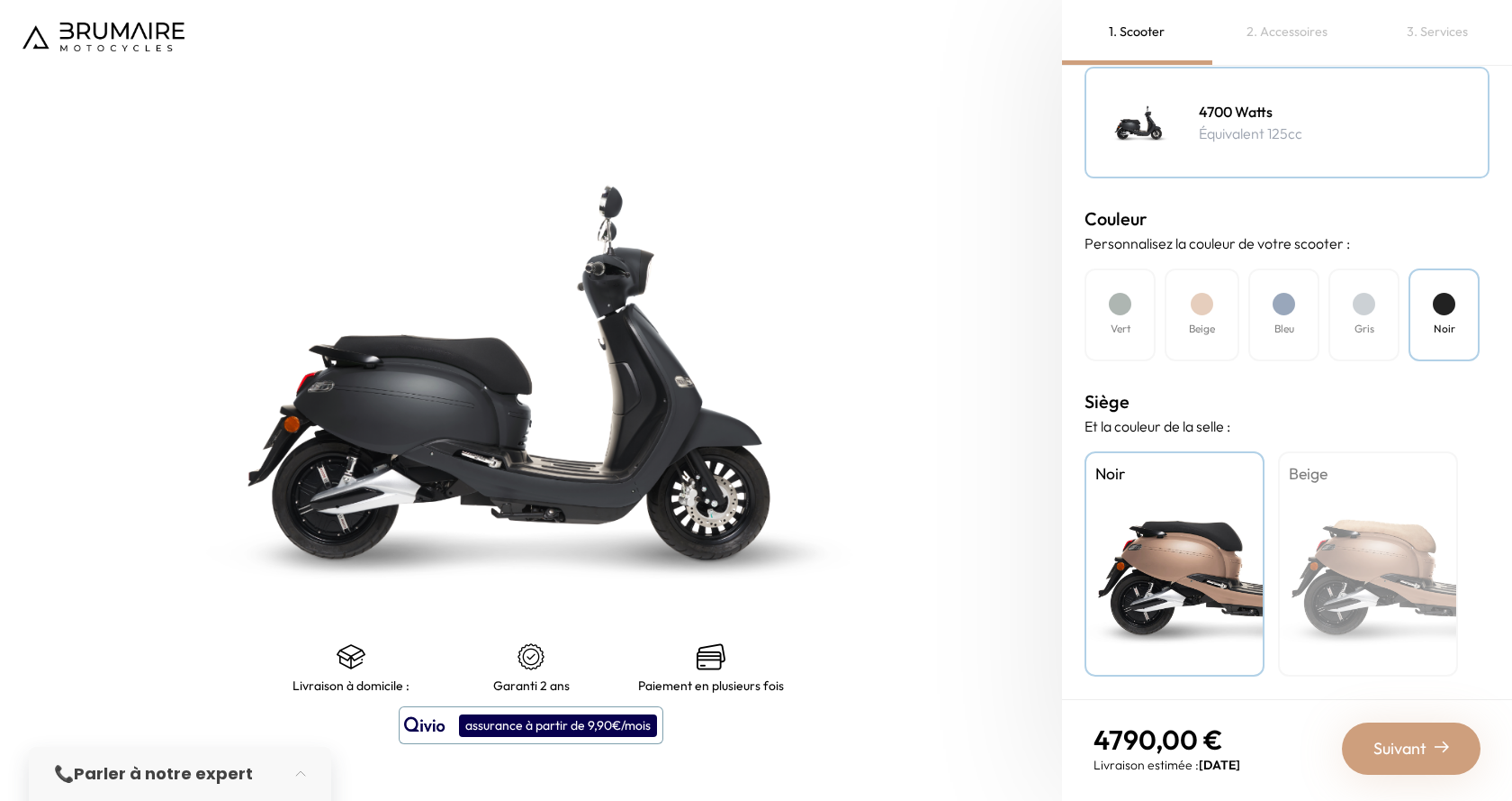
click at [1453, 748] on div "Suivant" at bounding box center [1411, 748] width 138 height 52
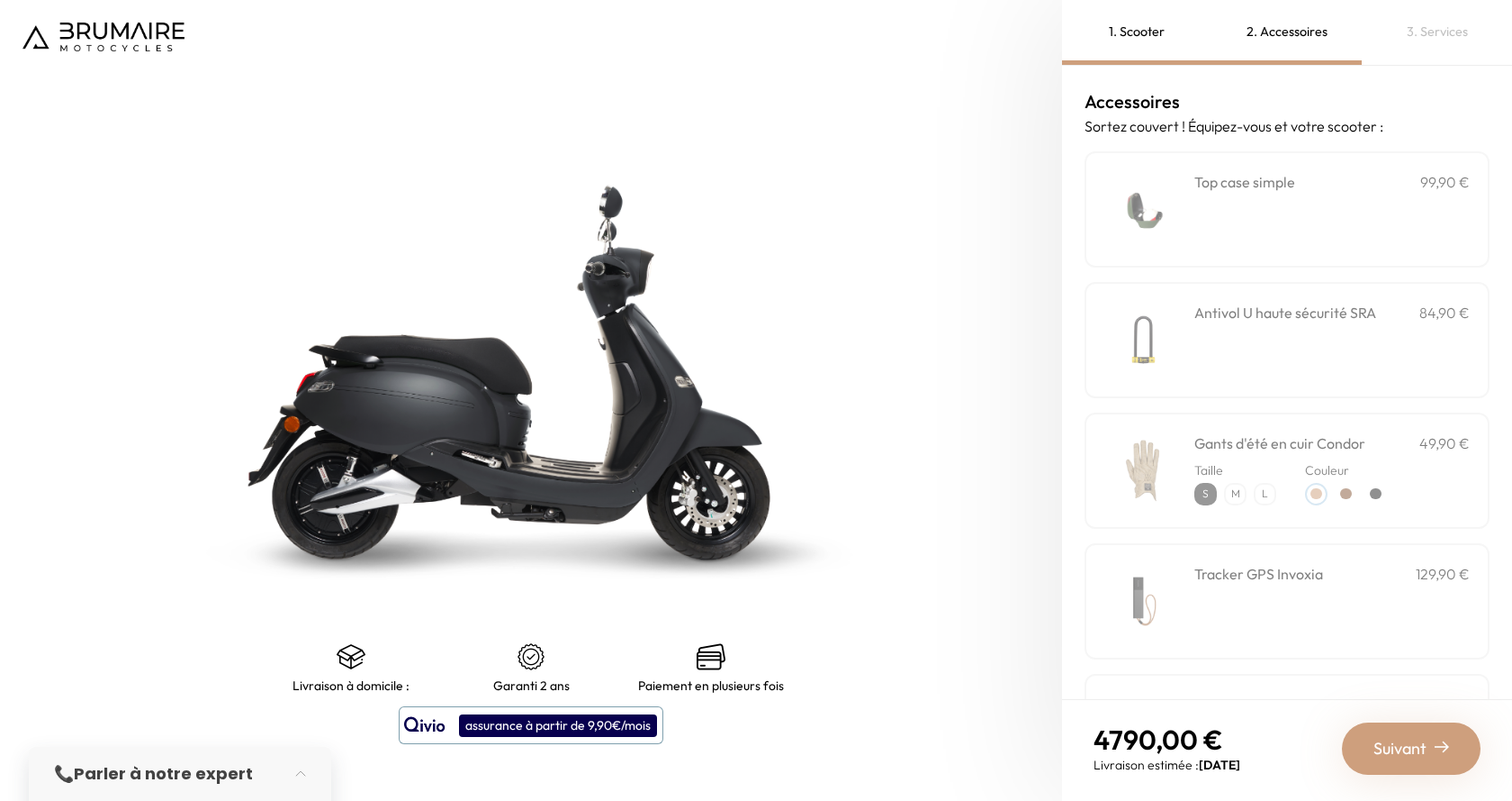
click at [1302, 198] on div "**********" at bounding box center [1332, 209] width 276 height 77
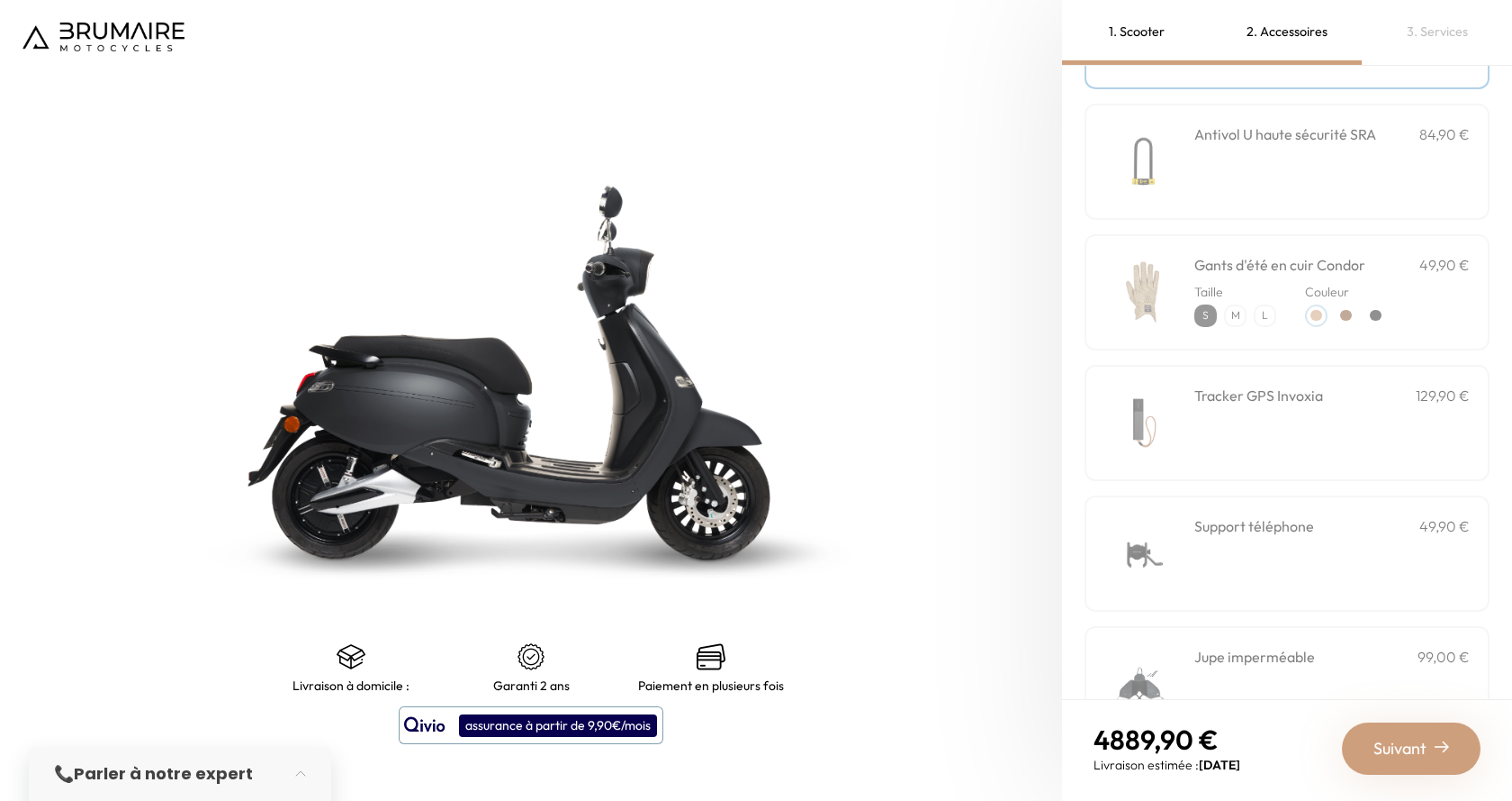
scroll to position [270, 0]
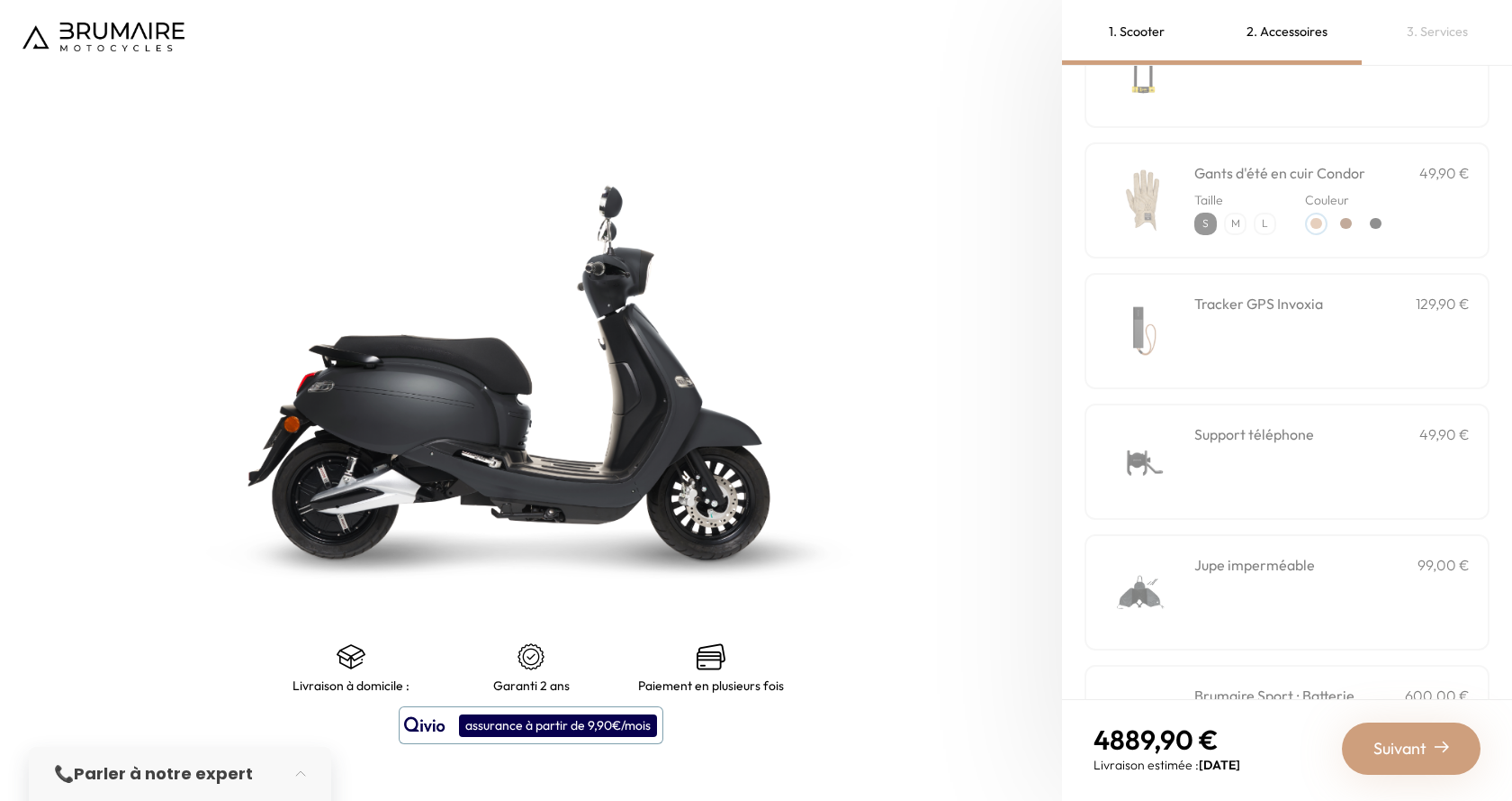
click at [1206, 353] on div "Tracker GPS Invoxia 129,90 €" at bounding box center [1332, 330] width 276 height 77
click at [1210, 476] on div "Support téléphone 49,90 €" at bounding box center [1332, 461] width 276 height 77
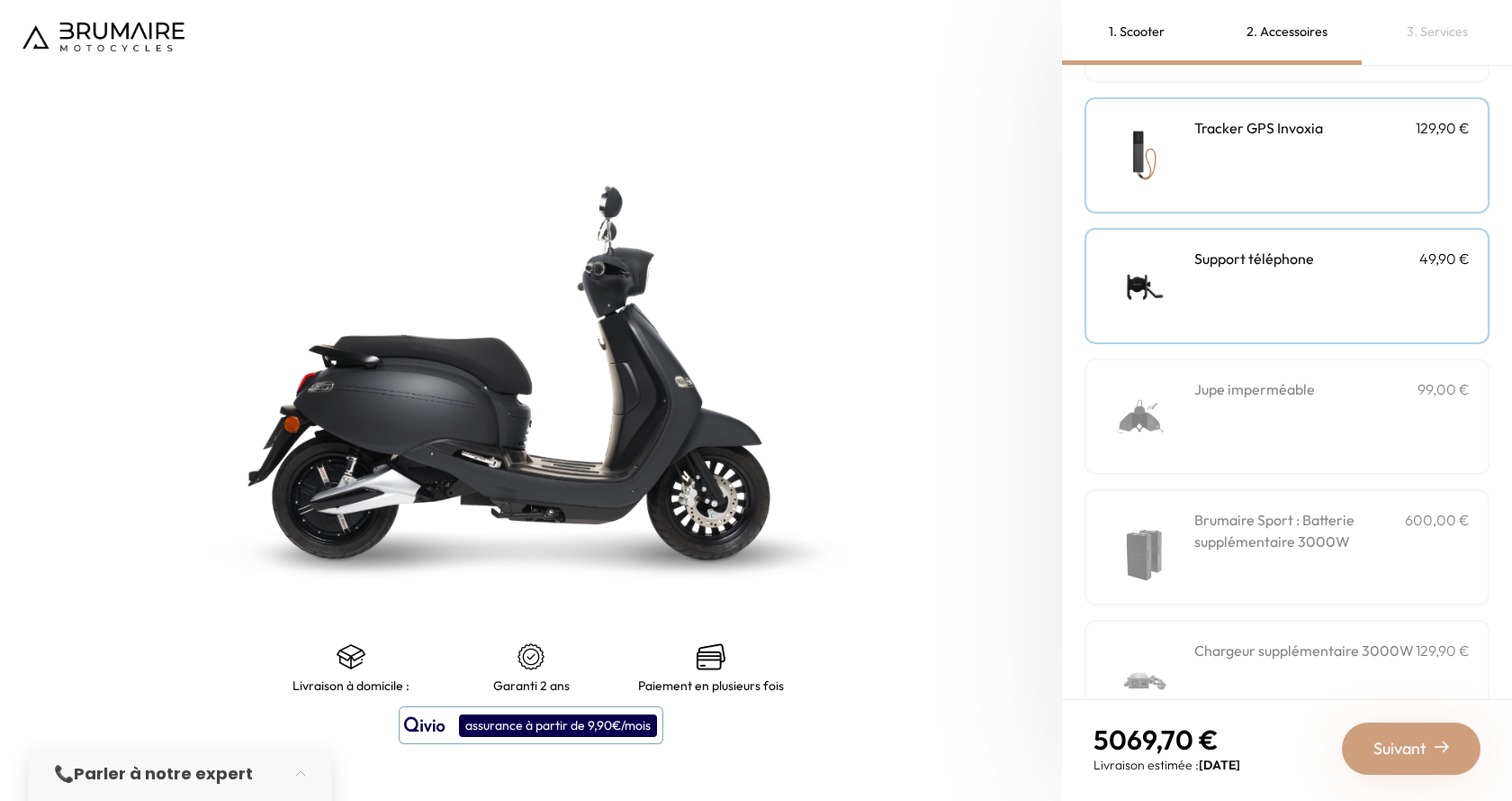
scroll to position [450, 0]
click at [1244, 414] on div "Jupe imperméable 99,00 €" at bounding box center [1332, 412] width 276 height 77
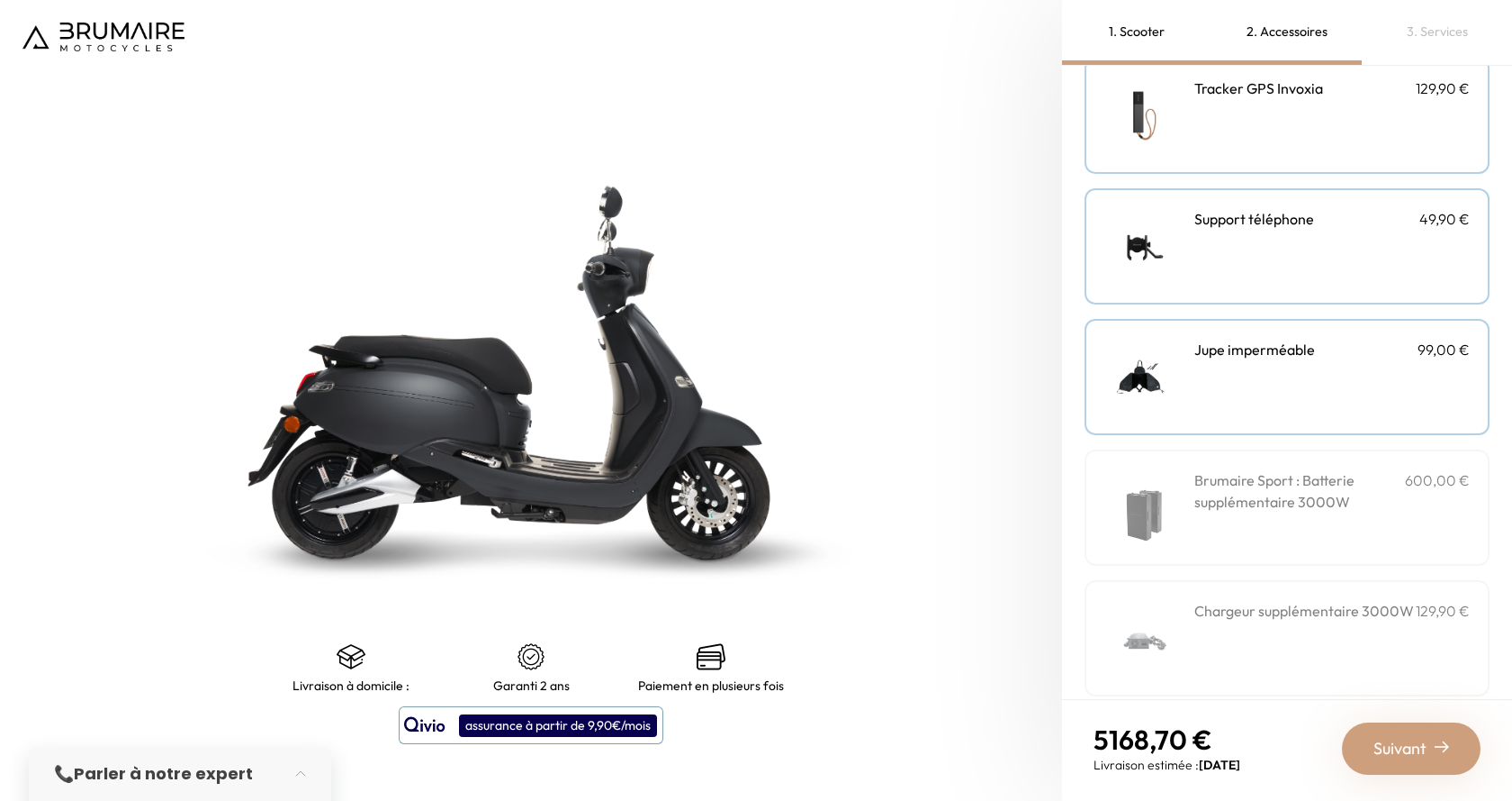
scroll to position [505, 0]
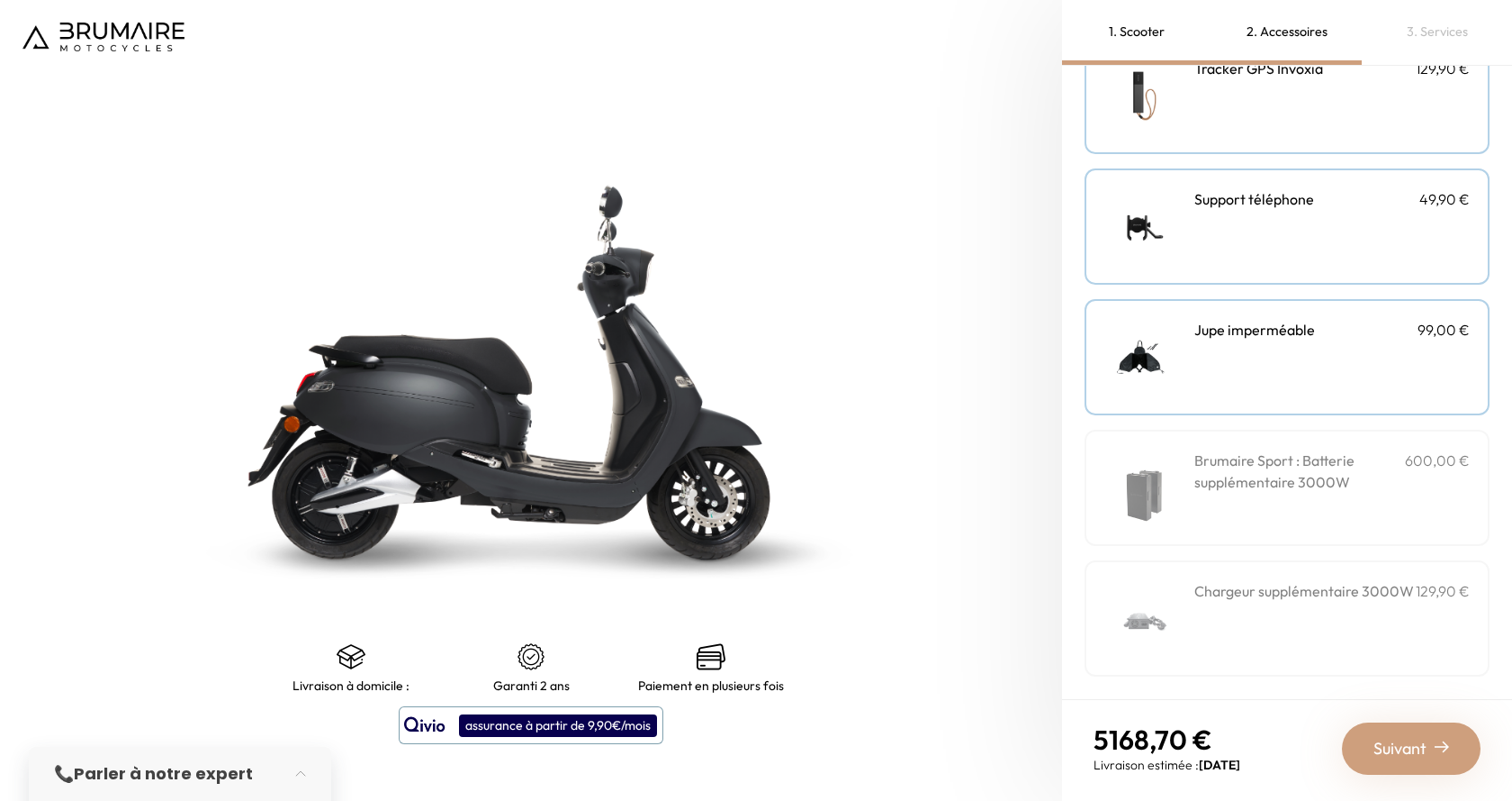
click at [1239, 510] on div "Brumaire Sport : Batterie supplémentaire 3000W 600,00 €" at bounding box center [1332, 488] width 276 height 77
click at [1434, 735] on div "Suivant" at bounding box center [1411, 748] width 138 height 52
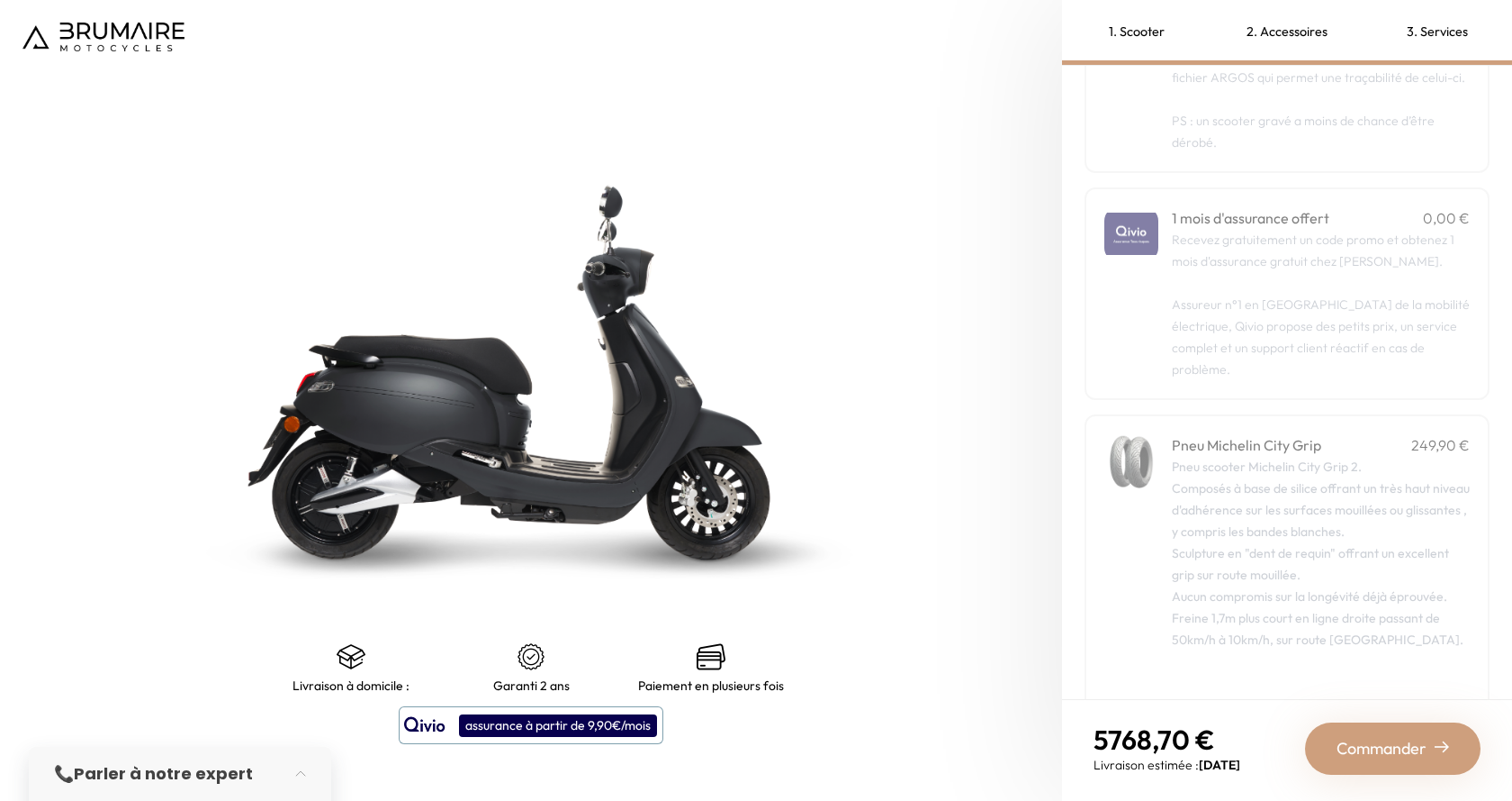
scroll to position [206, 0]
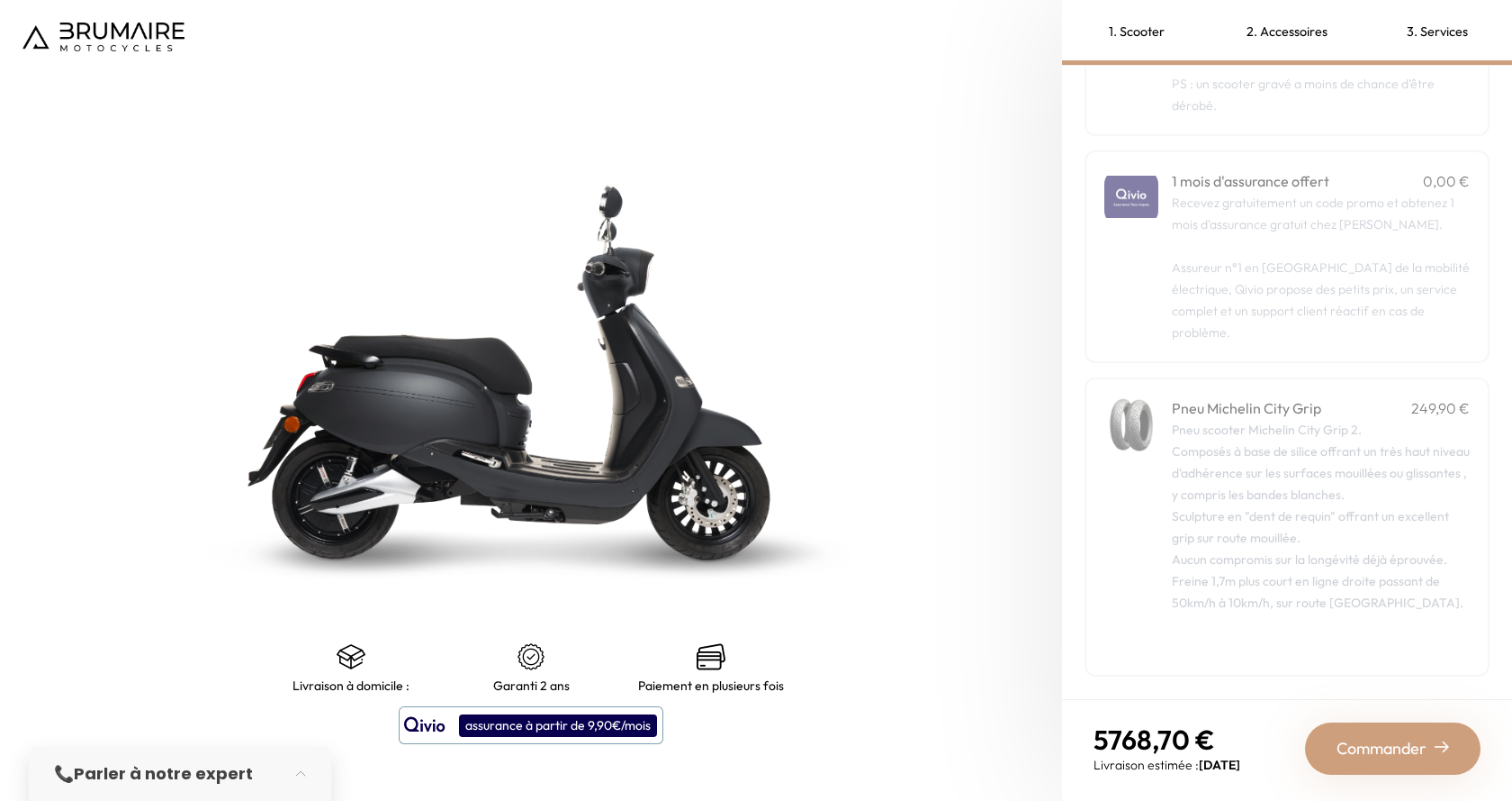
click at [1411, 736] on span "Commander" at bounding box center [1382, 747] width 90 height 25
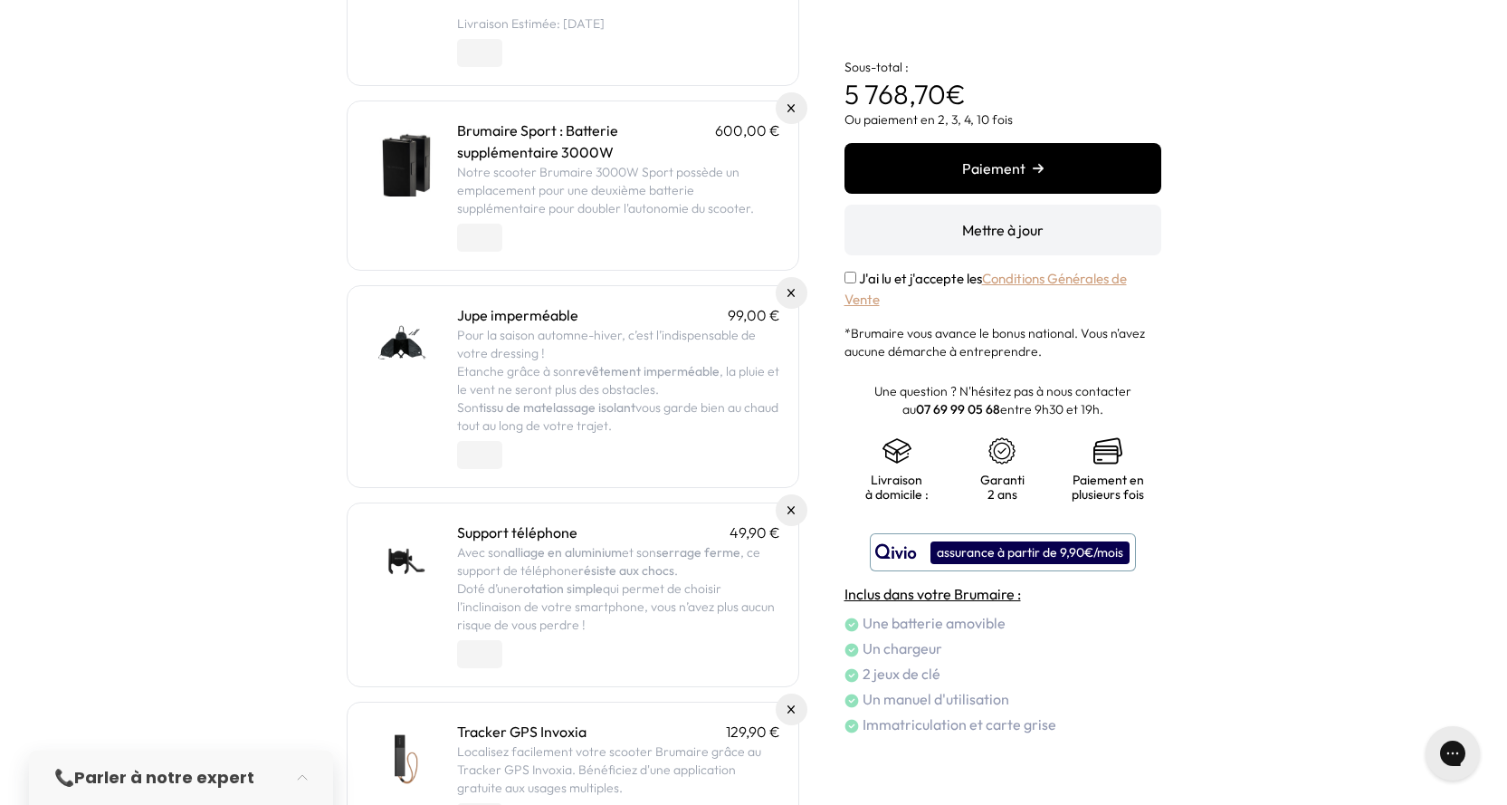
scroll to position [309, 0]
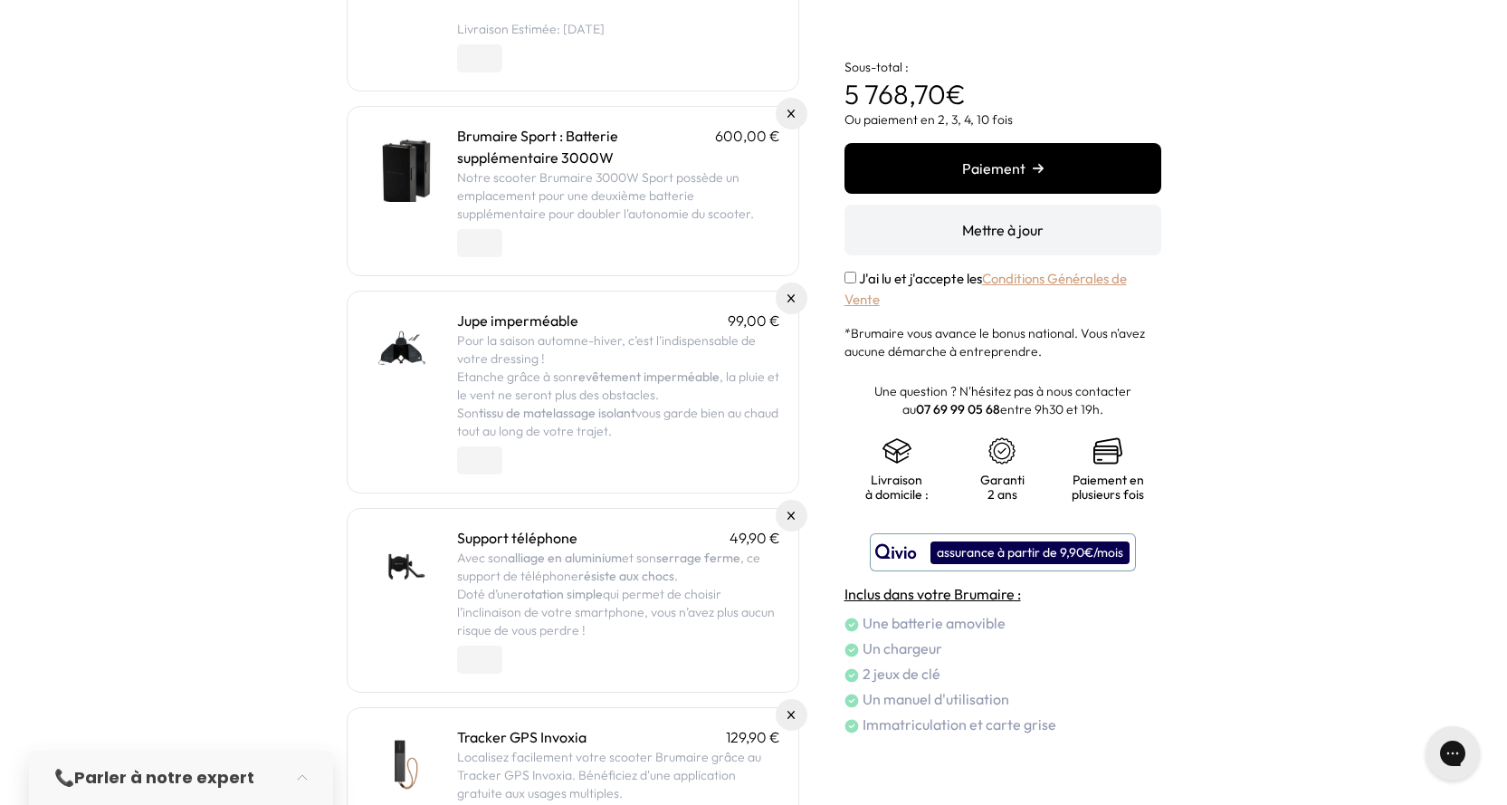
click at [1024, 179] on button "Paiement" at bounding box center [1002, 168] width 317 height 51
